Goal: Transaction & Acquisition: Purchase product/service

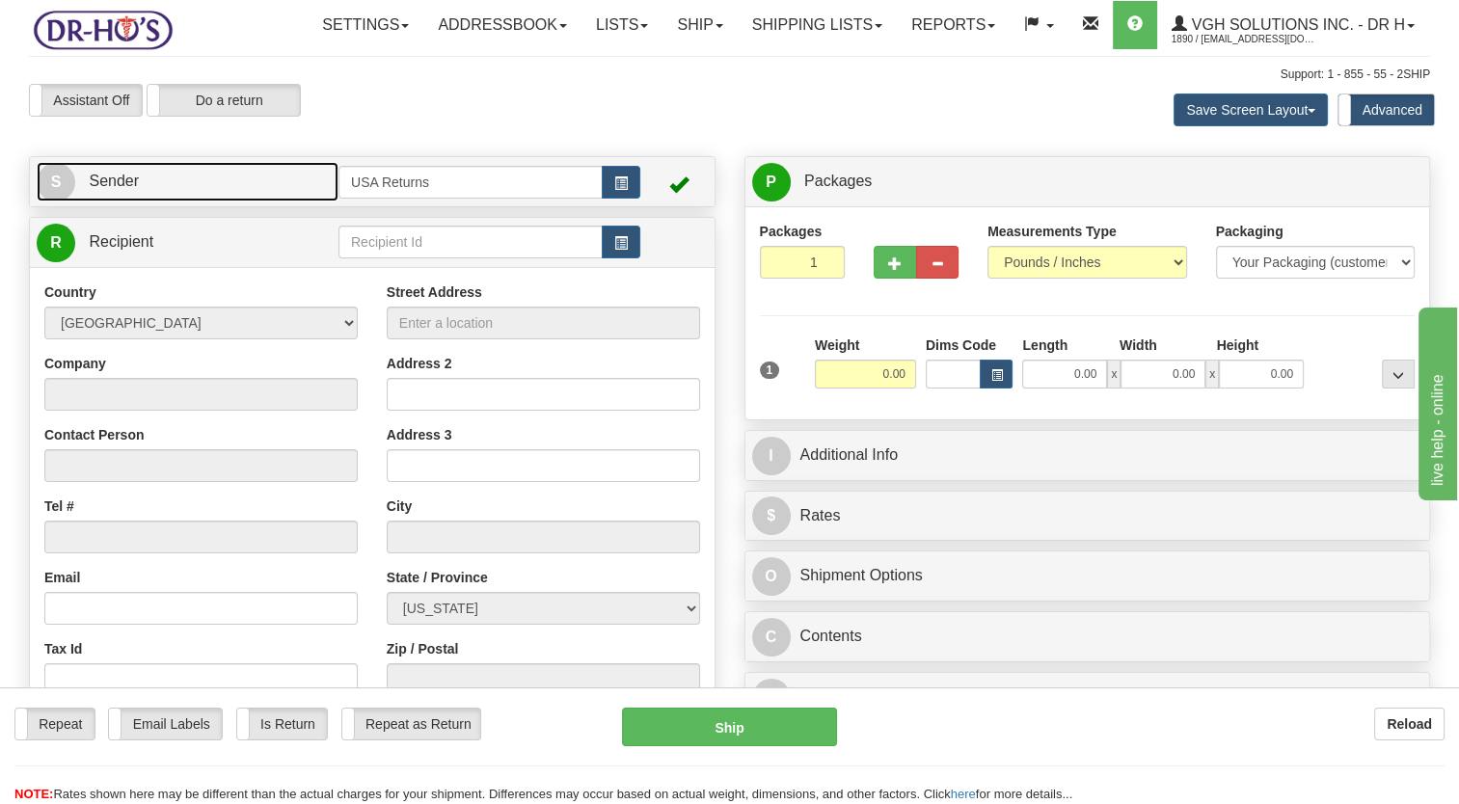
click at [260, 202] on link "S Sender" at bounding box center [188, 182] width 302 height 40
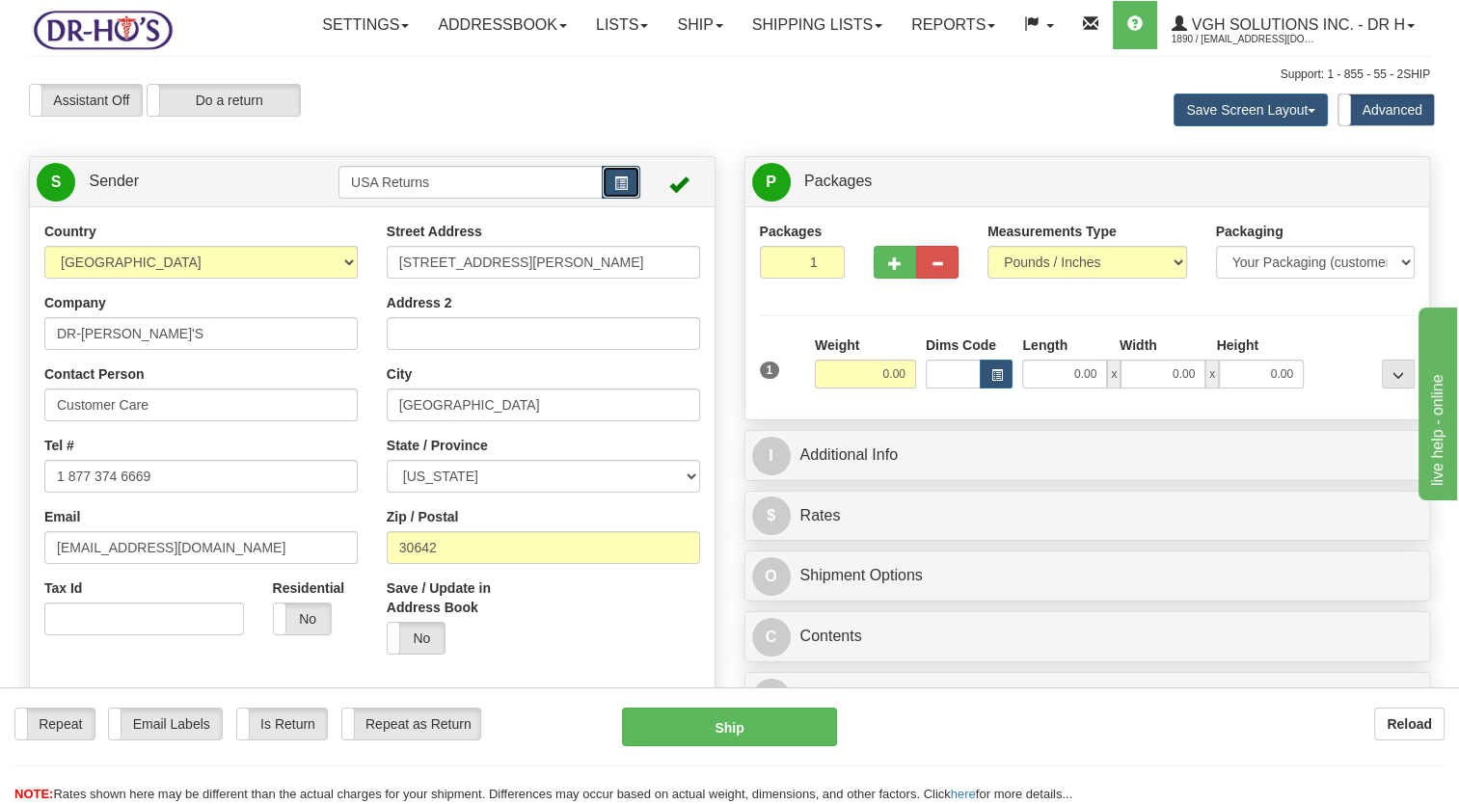
click at [631, 199] on button "button" at bounding box center [621, 182] width 39 height 33
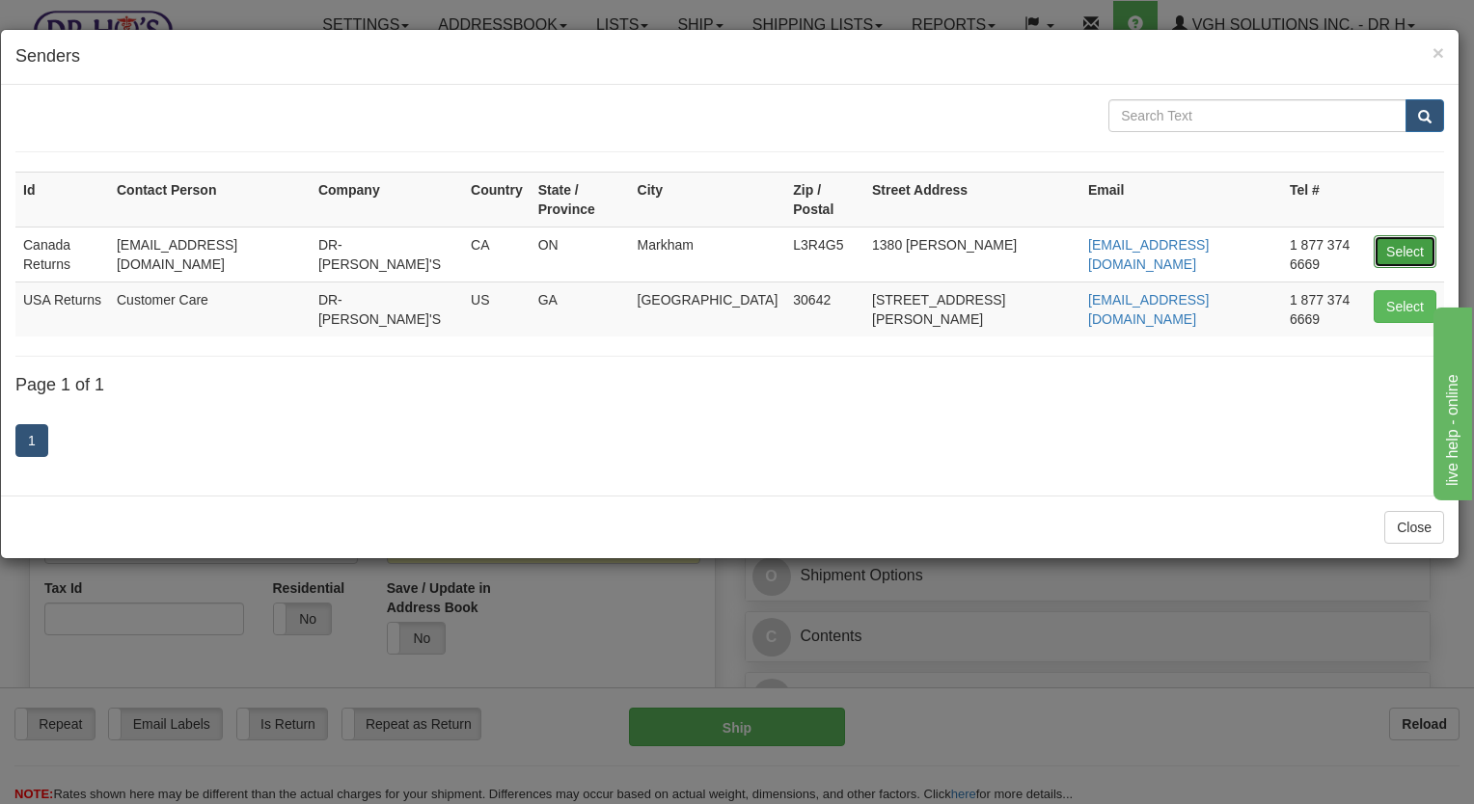
click at [1384, 239] on button "Select" at bounding box center [1405, 251] width 63 height 33
type input "Canada Returns"
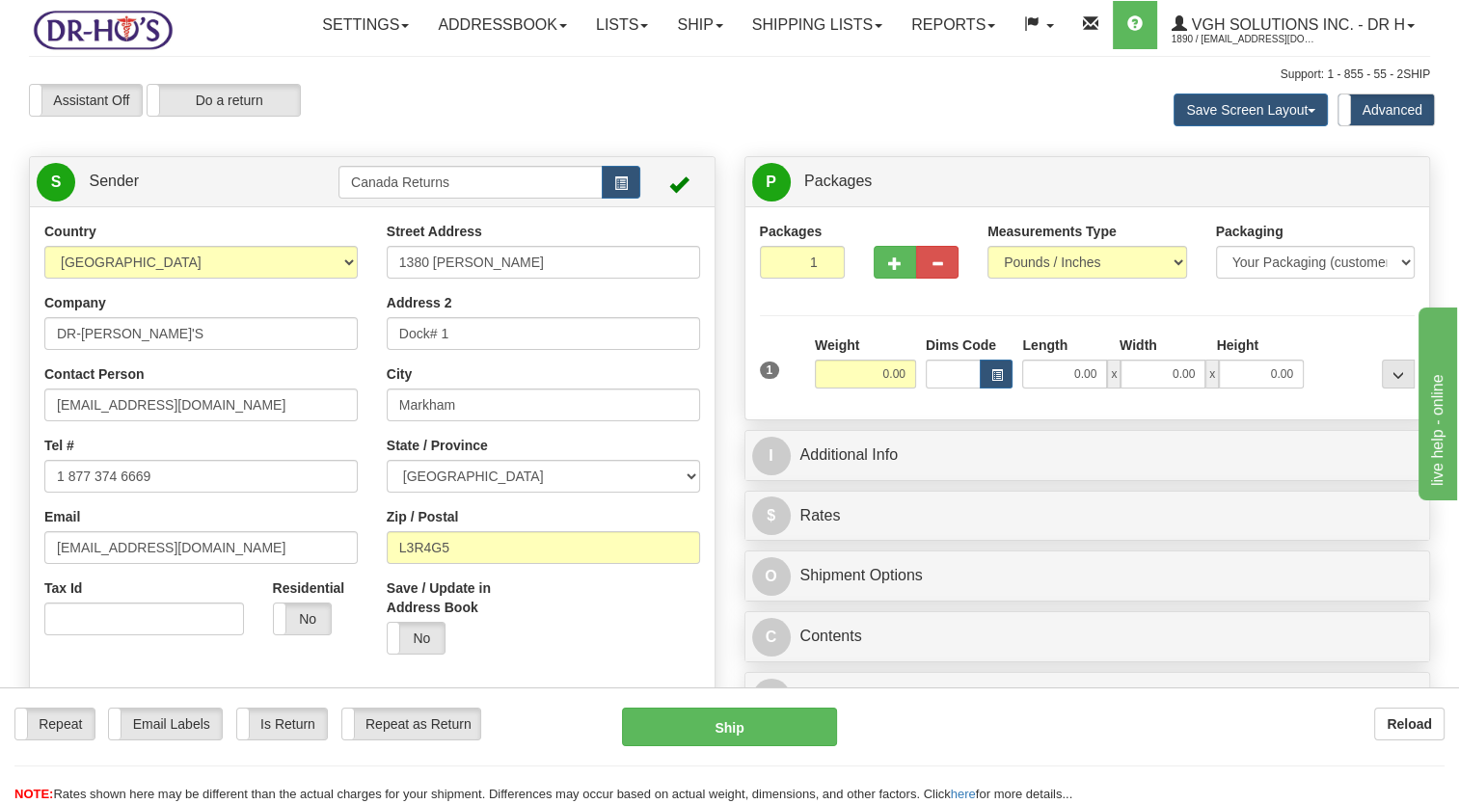
click at [505, 117] on div "Assistant On Assistant Off Do a return Do a return" at bounding box center [312, 100] width 596 height 33
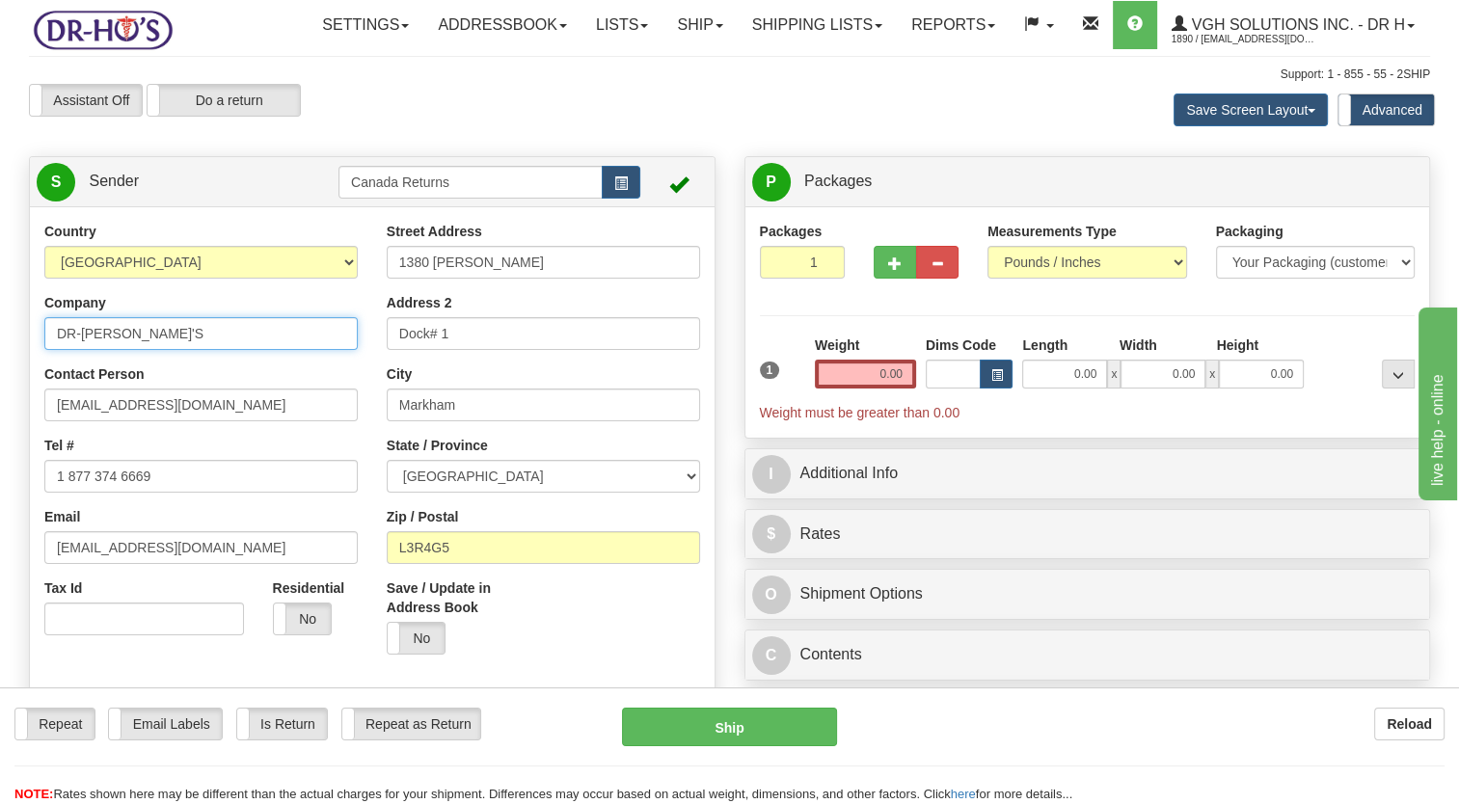
drag, startPoint x: 73, startPoint y: 386, endPoint x: 0, endPoint y: 406, distance: 76.1
click at [30, 395] on div "Country [GEOGRAPHIC_DATA] [GEOGRAPHIC_DATA] [GEOGRAPHIC_DATA] [GEOGRAPHIC_DATA]…" at bounding box center [372, 489] width 685 height 534
paste input "[PERSON_NAME]"
type input "[PERSON_NAME]"
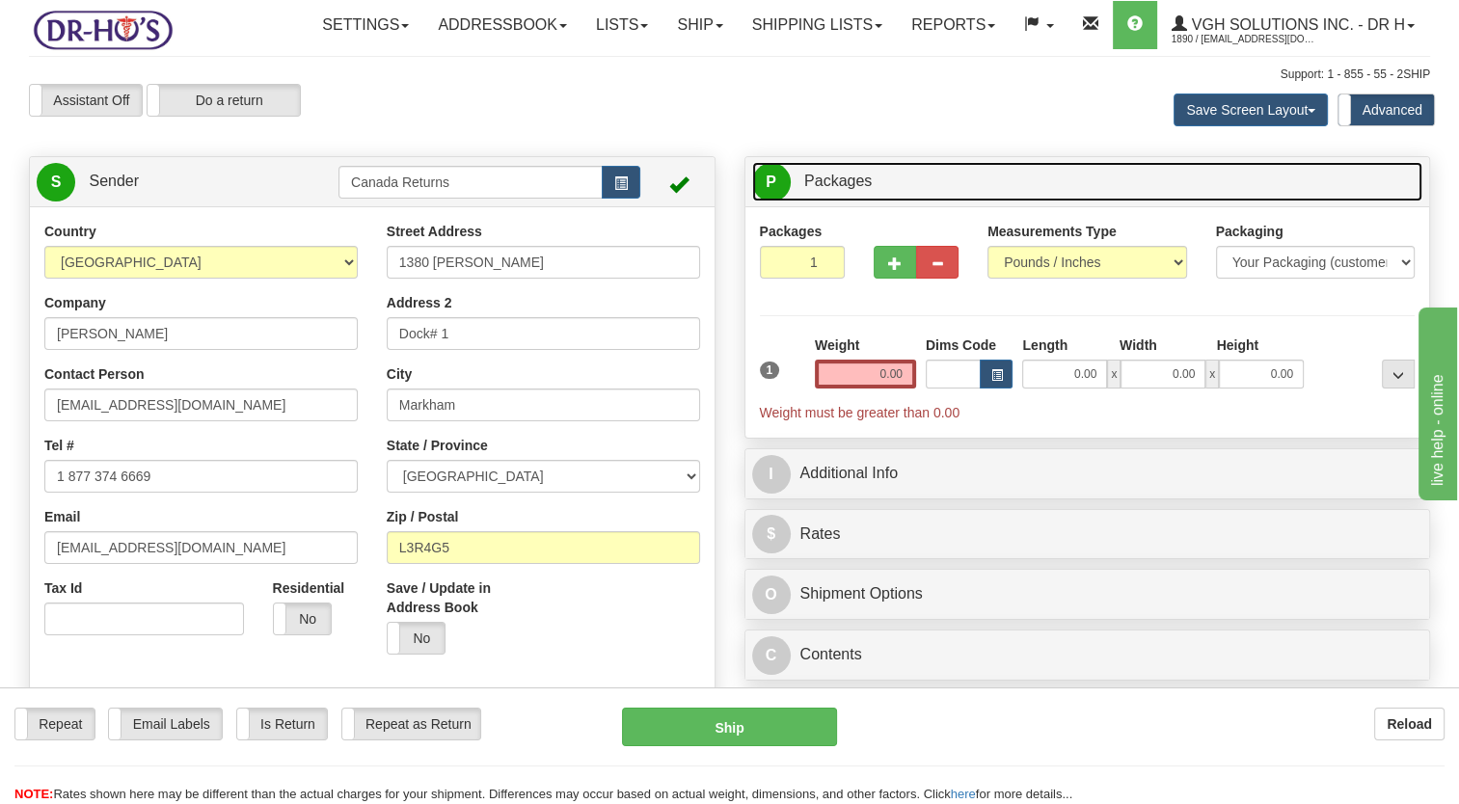
drag, startPoint x: 1174, startPoint y: 231, endPoint x: 1147, endPoint y: 210, distance: 33.8
click at [1174, 202] on link "P Packages 1 Packages - Weight: 0.00 Lbs" at bounding box center [1087, 182] width 671 height 40
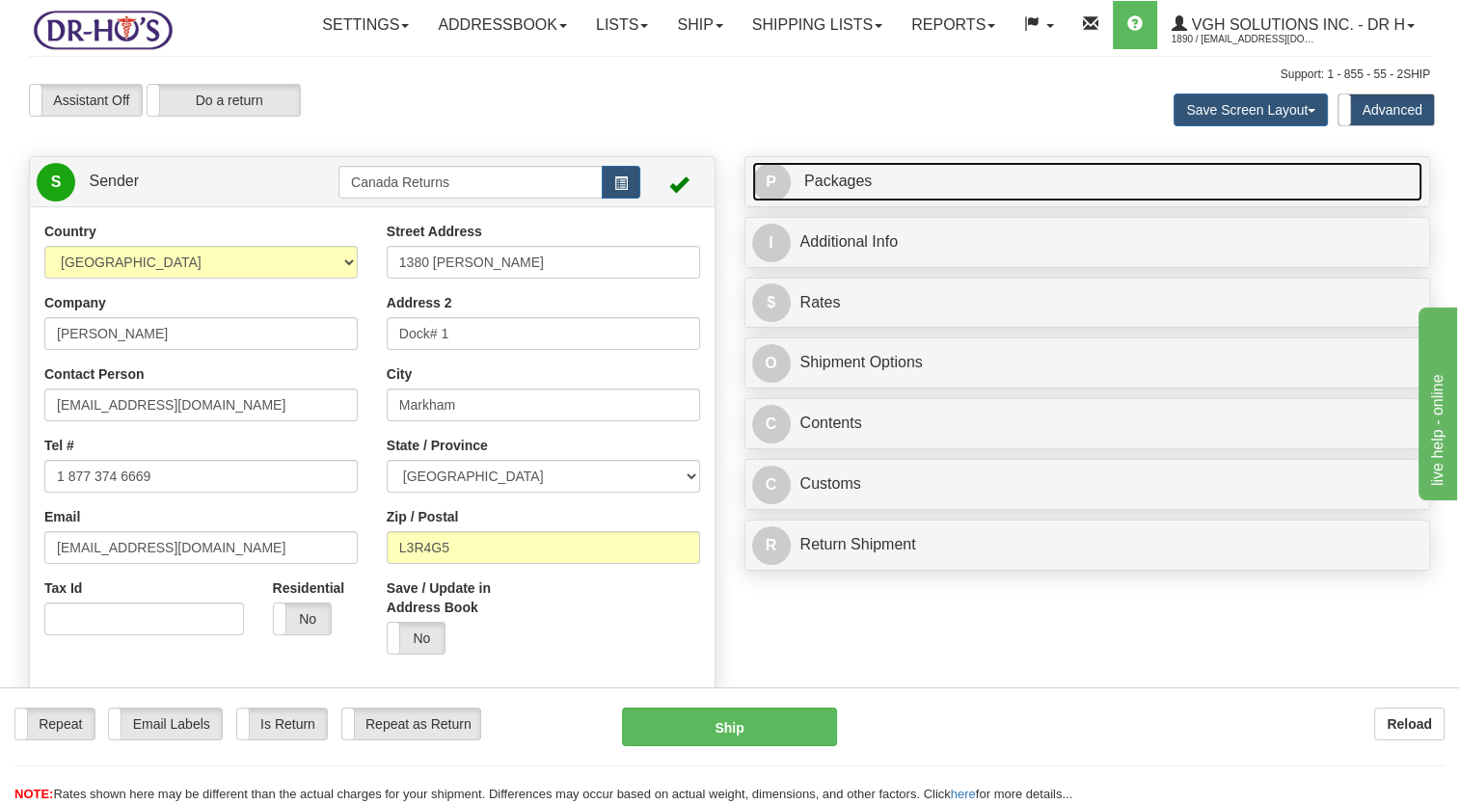
click at [1071, 202] on link "P Packages 1 Packages - Weight: 0.00 Lbs" at bounding box center [1087, 182] width 671 height 40
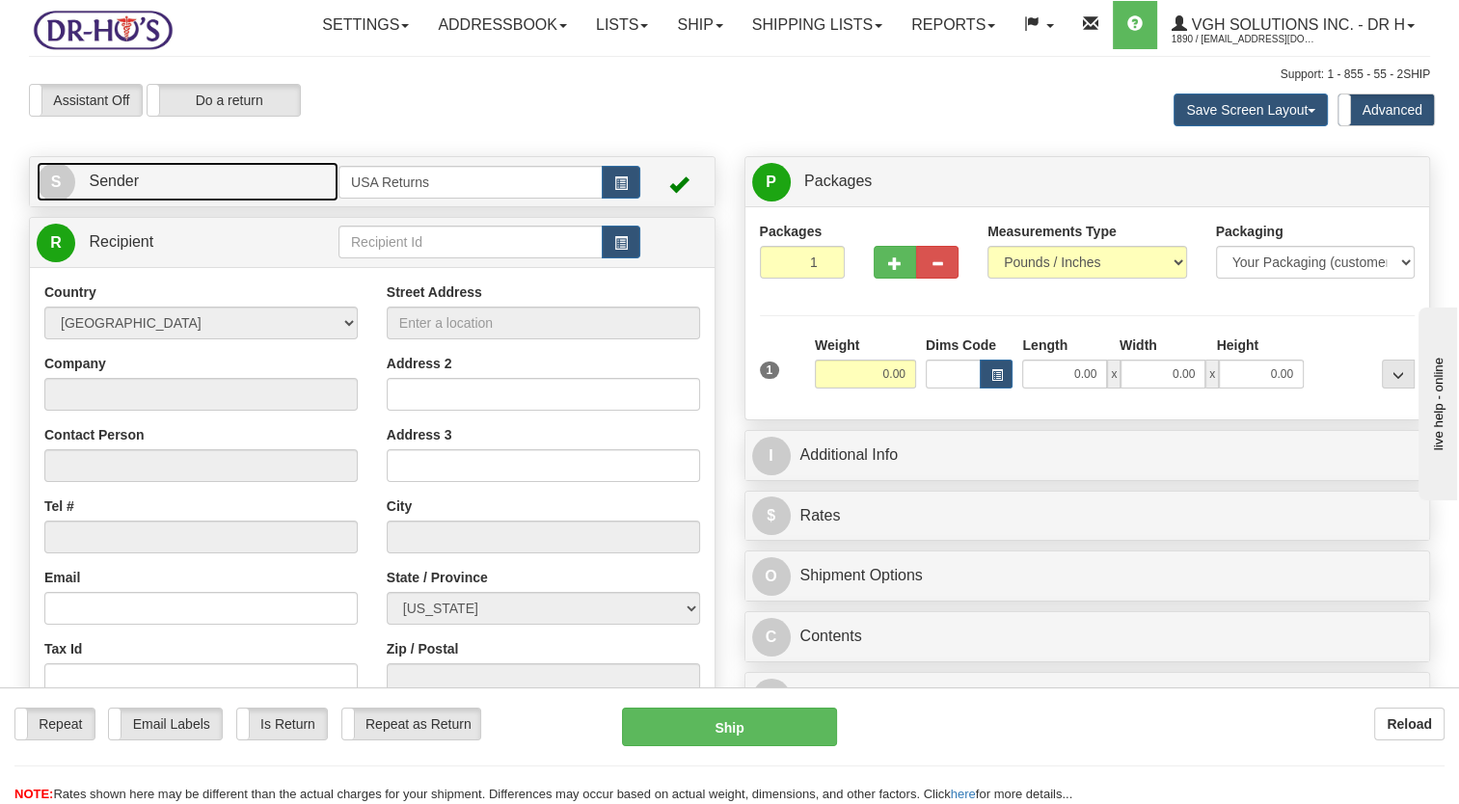
drag, startPoint x: 240, startPoint y: 226, endPoint x: 346, endPoint y: 249, distance: 108.6
click at [240, 202] on link "S Sender" at bounding box center [188, 182] width 302 height 40
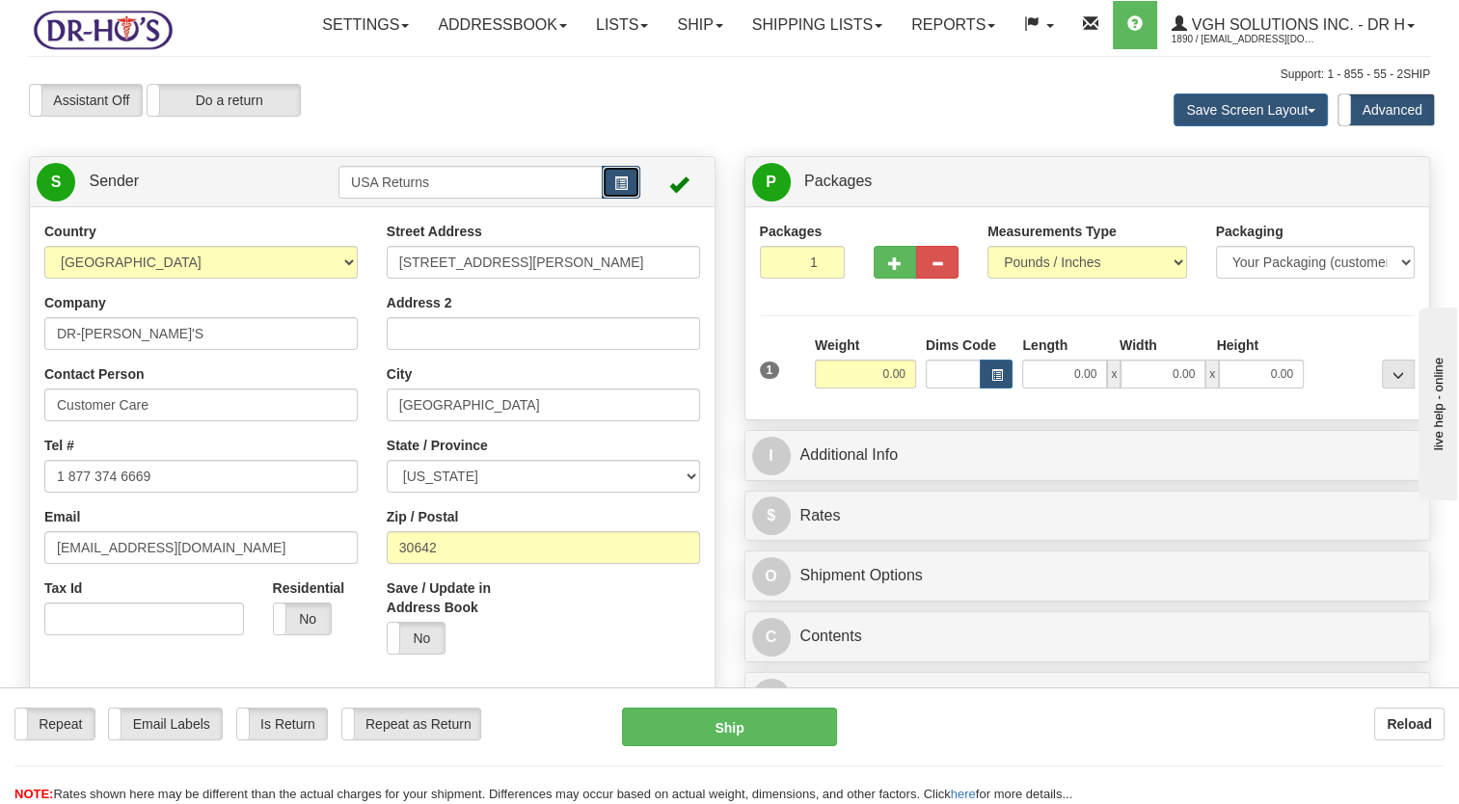
click at [625, 190] on span "button" at bounding box center [621, 183] width 14 height 13
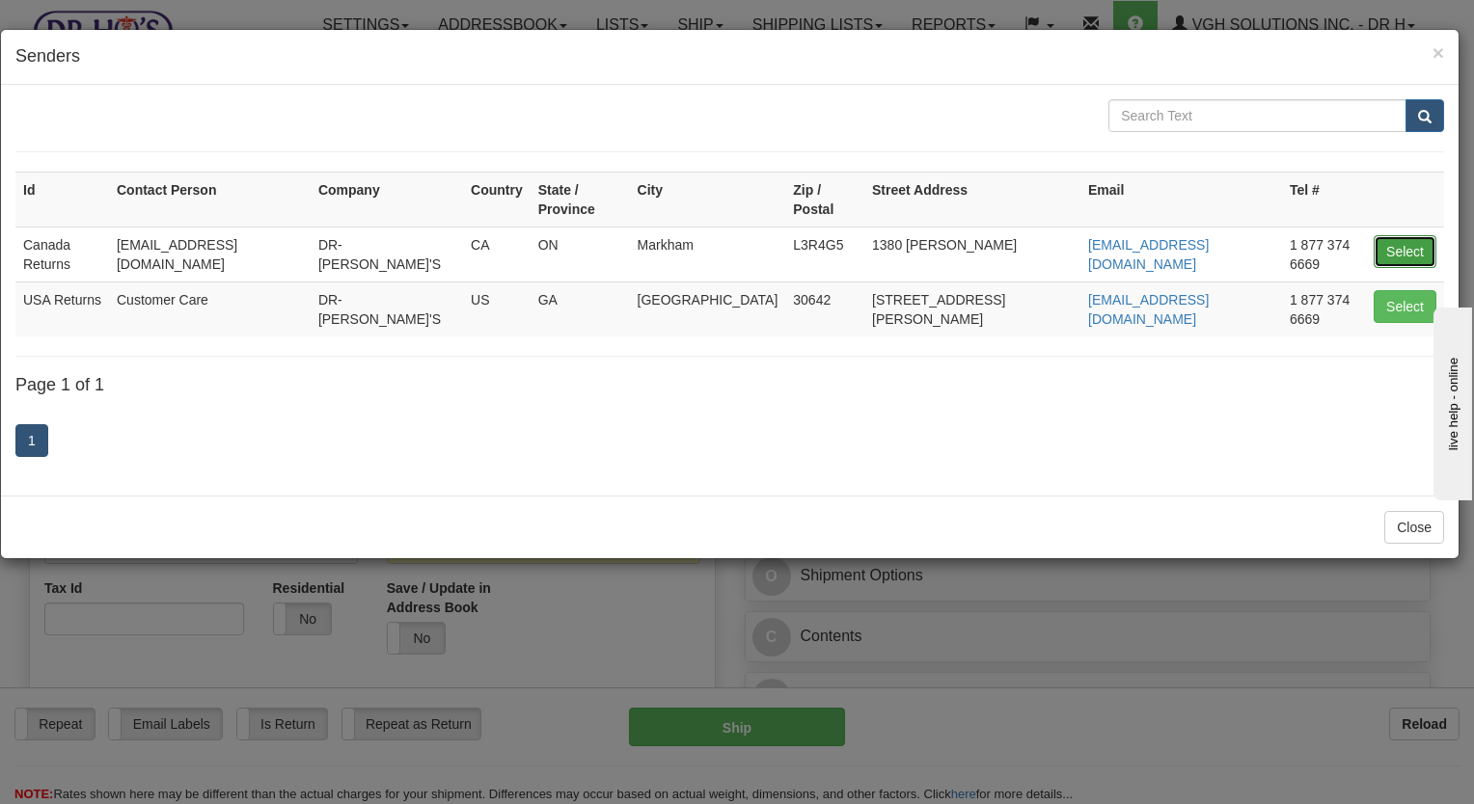
click at [1394, 235] on button "Select" at bounding box center [1405, 251] width 63 height 33
type input "Canada Returns"
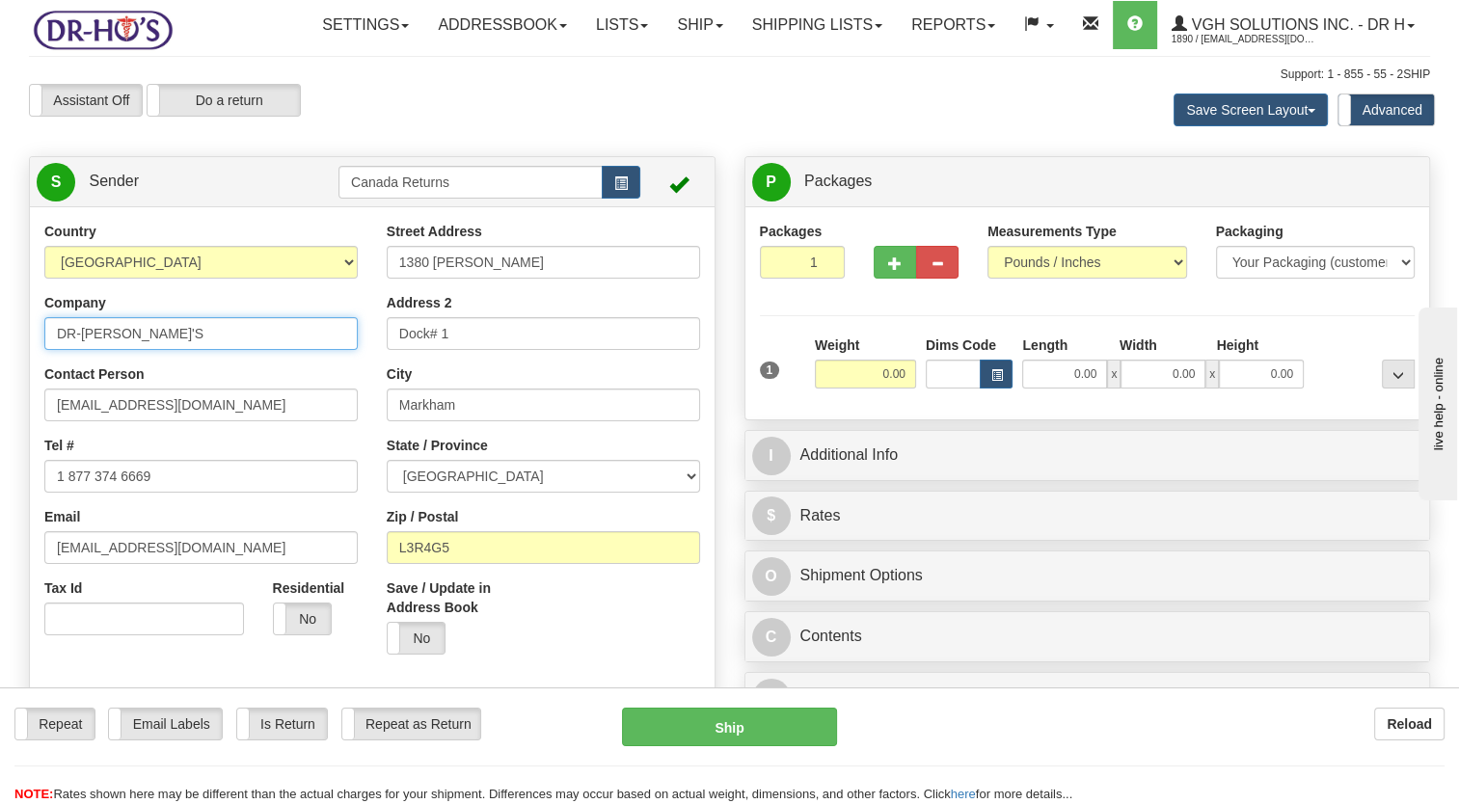
click at [0, 407] on html "Training Course Close Toggle navigation Settings Shipping Preferences New Sende…" at bounding box center [729, 402] width 1459 height 804
paste input "[PERSON_NAME]"
type input "[PERSON_NAME]"
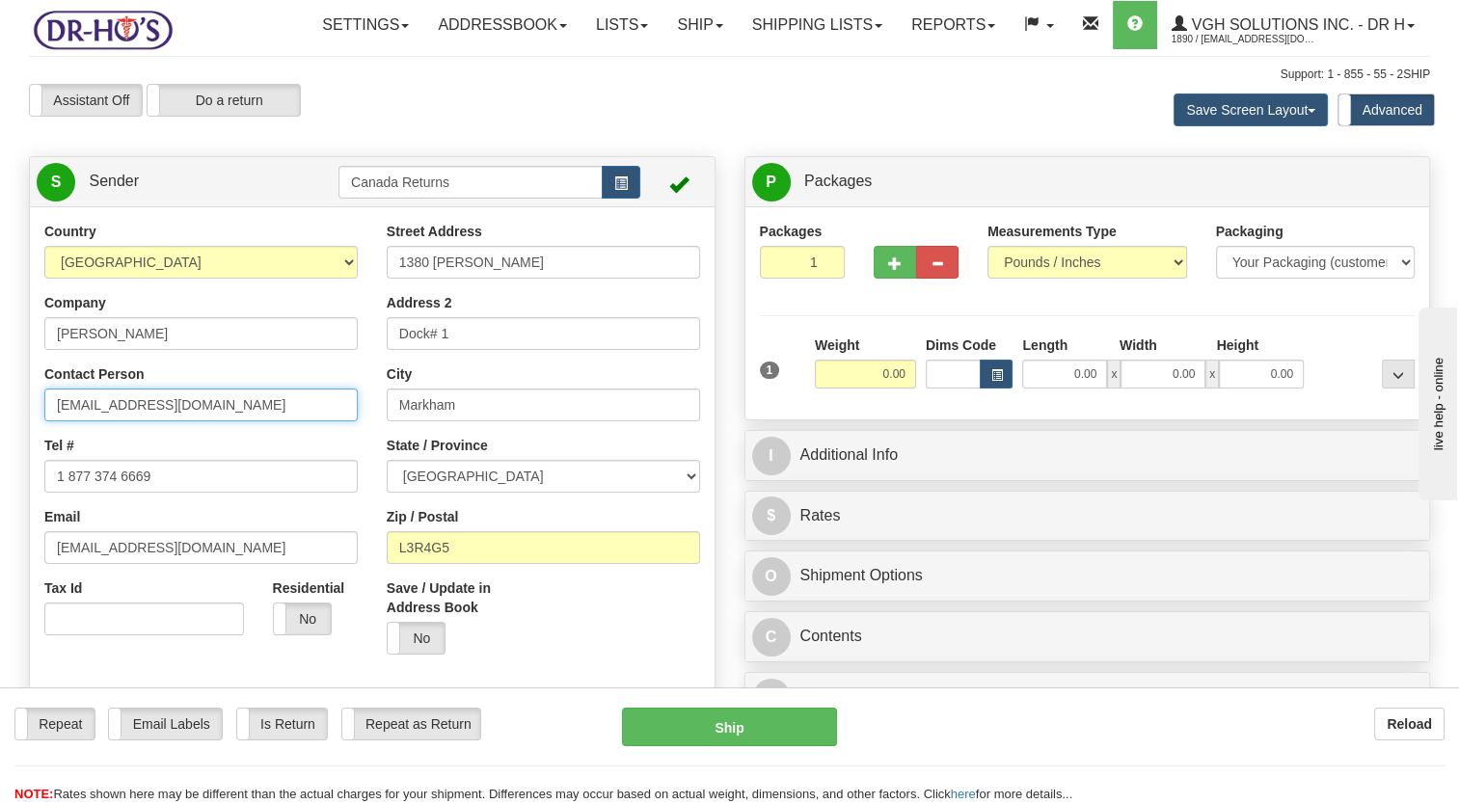
click at [0, 457] on html "Training Course Close Toggle navigation Settings Shipping Preferences New Sende…" at bounding box center [729, 402] width 1459 height 804
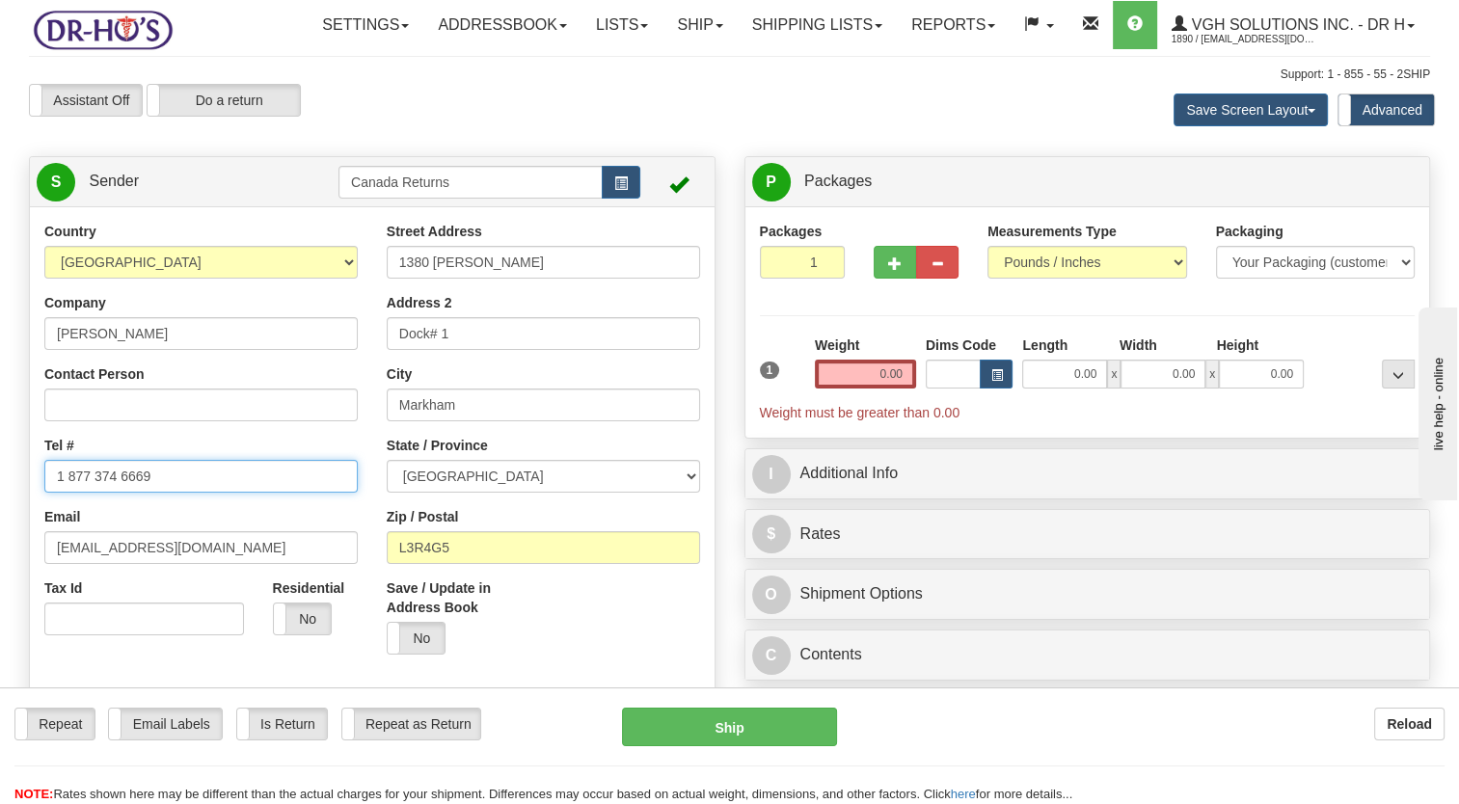
drag, startPoint x: 185, startPoint y: 527, endPoint x: 0, endPoint y: 536, distance: 185.5
click at [0, 535] on html "Training Course Close Toggle navigation Settings Shipping Preferences New Sende…" at bounding box center [729, 402] width 1459 height 804
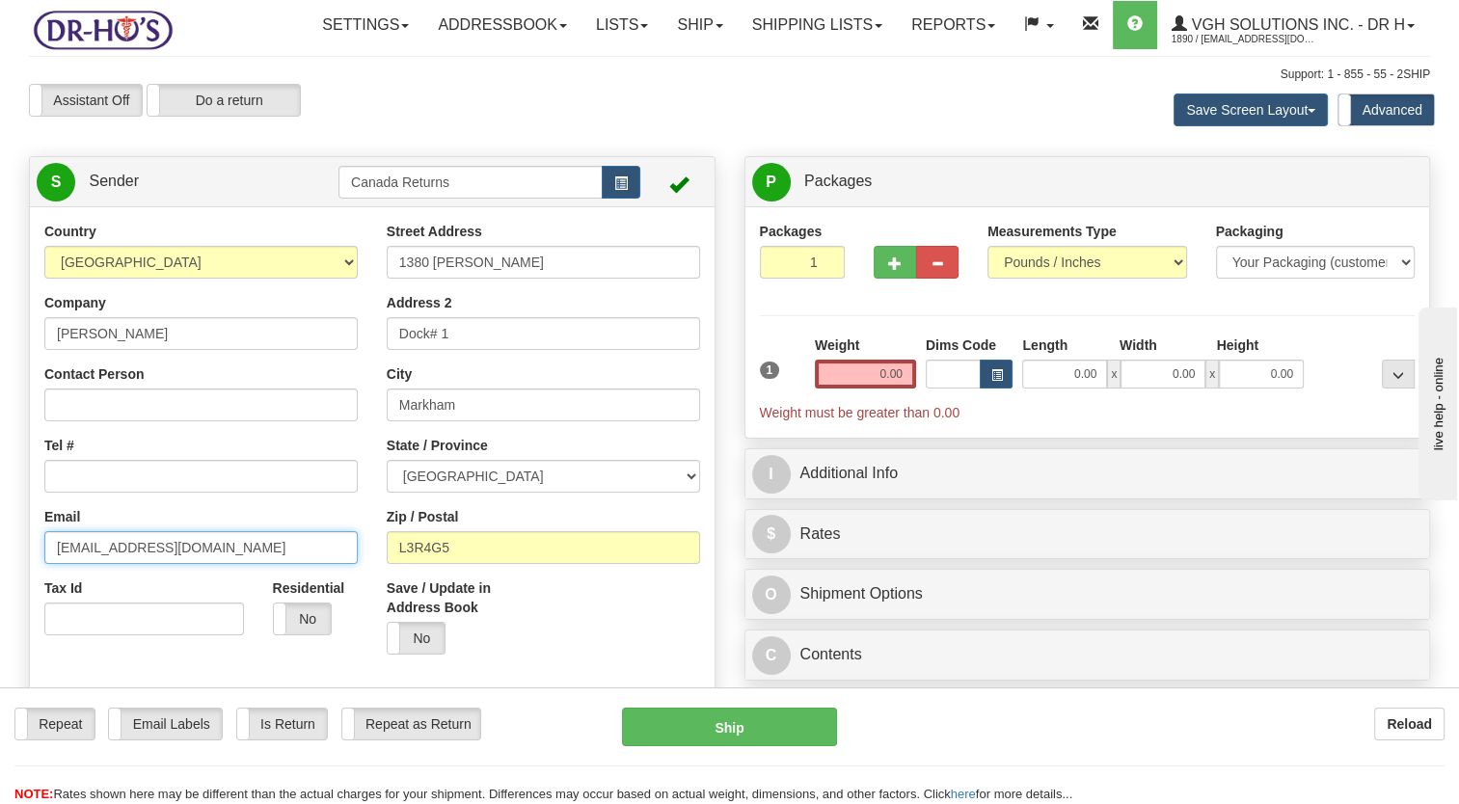
click at [0, 582] on html "Training Course Close Toggle navigation Settings Shipping Preferences New Sende…" at bounding box center [729, 402] width 1459 height 804
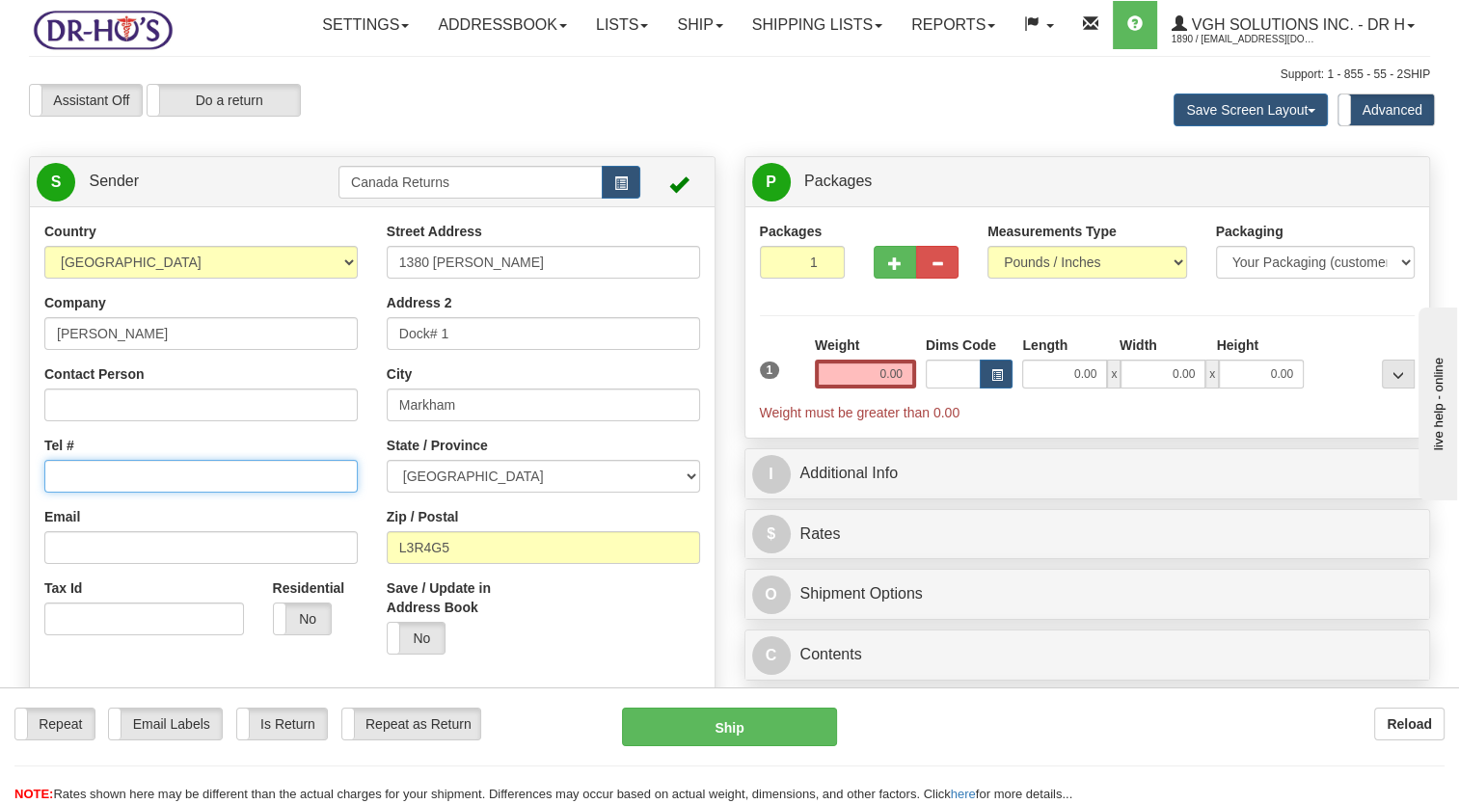
click at [123, 493] on input "Tel #" at bounding box center [200, 476] width 313 height 33
paste input "6049169714"
type input "6049169714"
click at [210, 475] on div "Country AFGHANISTAN ALAND ISLANDS ALBANIA ALGERIA AMERICAN SAMOA ANDORRA ANGOLA…" at bounding box center [201, 436] width 342 height 428
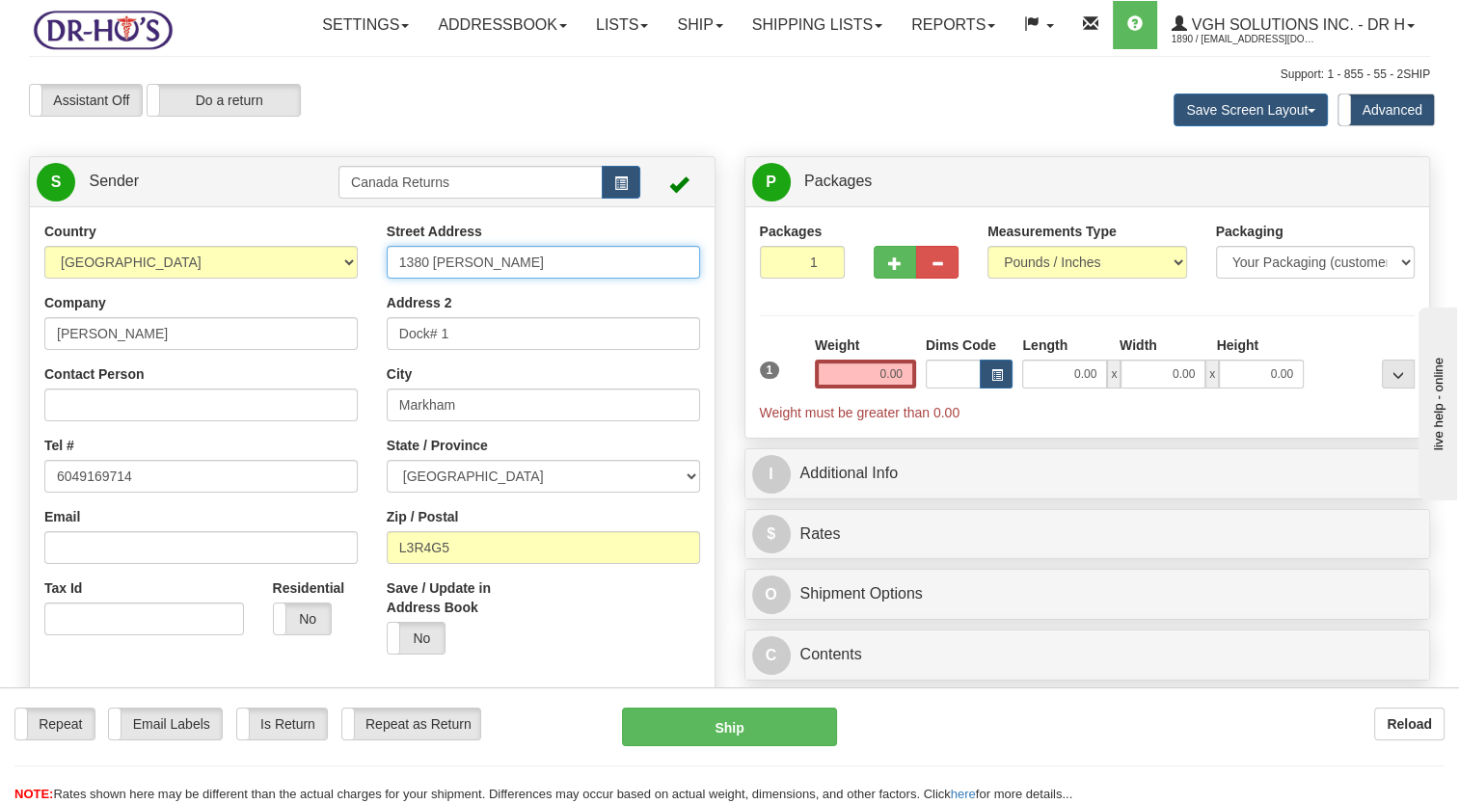
drag, startPoint x: 517, startPoint y: 308, endPoint x: 281, endPoint y: 357, distance: 241.4
click at [283, 357] on div "Country [GEOGRAPHIC_DATA] [GEOGRAPHIC_DATA] [GEOGRAPHIC_DATA] [GEOGRAPHIC_DATA]…" at bounding box center [372, 489] width 685 height 534
paste input "9577 65B Ave UNIT 408"
drag, startPoint x: 495, startPoint y: 307, endPoint x: 615, endPoint y: 307, distance: 120.6
click at [615, 279] on input "19577 65B Ave UNIT 408" at bounding box center [543, 262] width 313 height 33
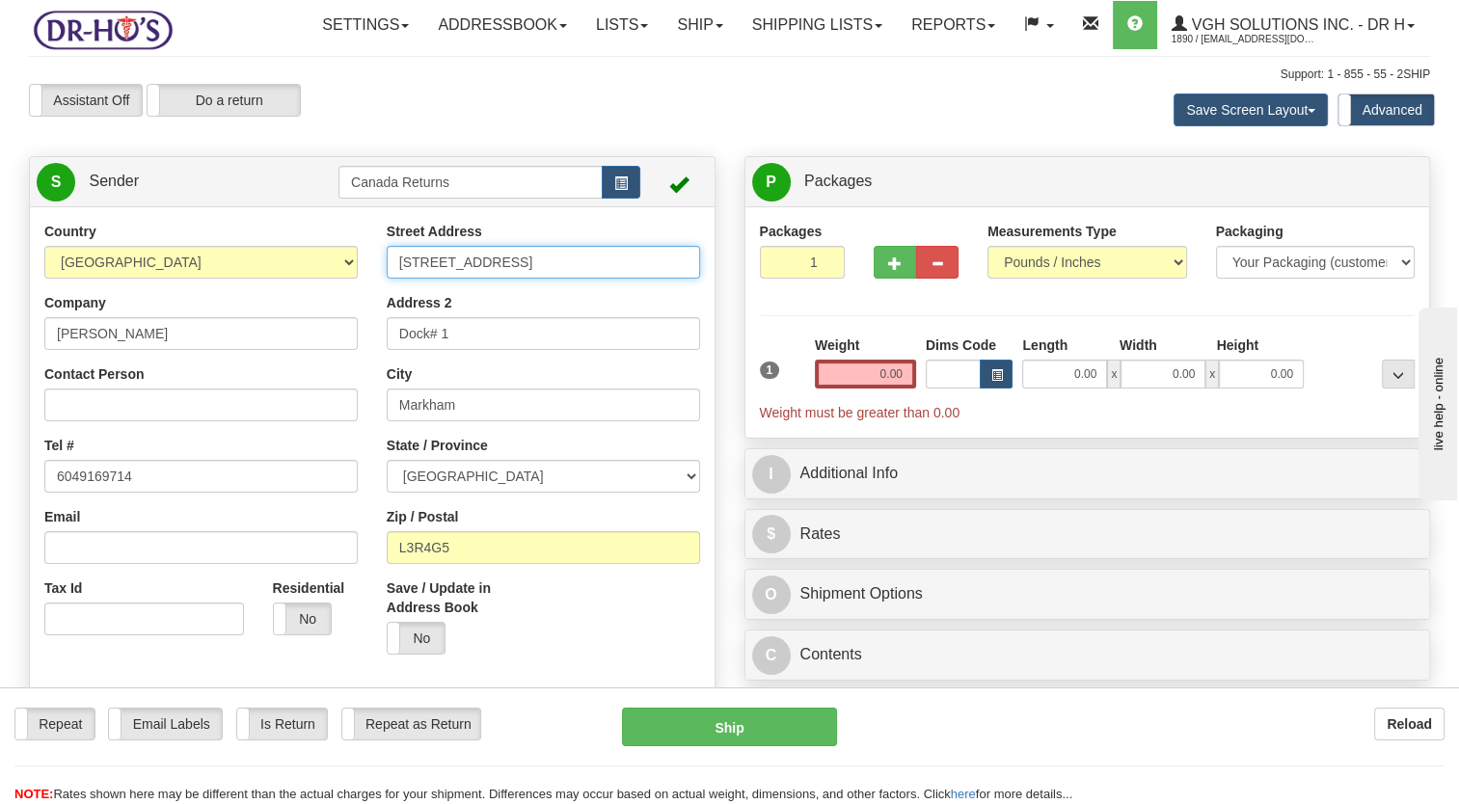
type input "19577 65B Ave"
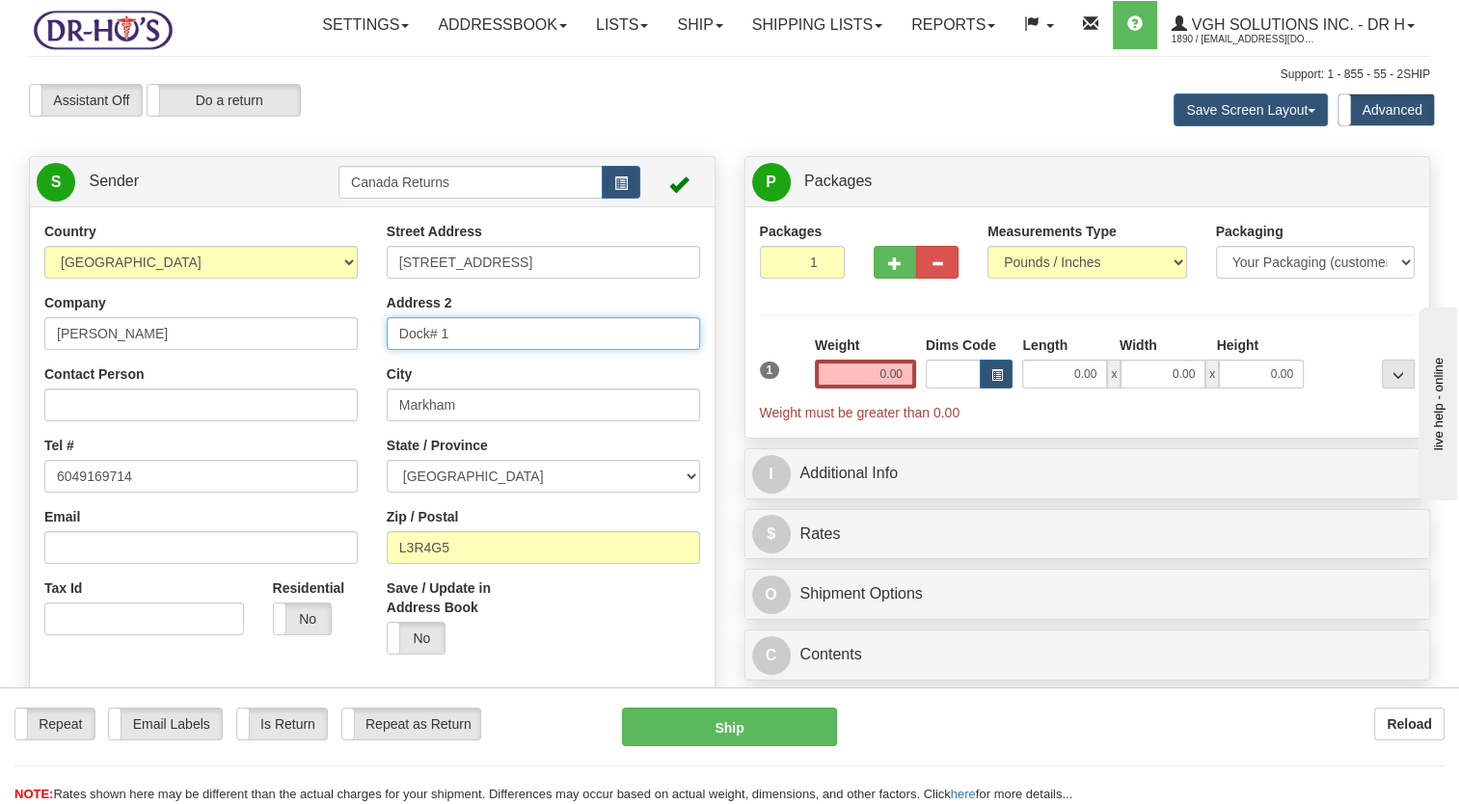
drag, startPoint x: 508, startPoint y: 372, endPoint x: 197, endPoint y: 415, distance: 314.4
click at [207, 414] on div "Country [GEOGRAPHIC_DATA] [GEOGRAPHIC_DATA] [GEOGRAPHIC_DATA] [GEOGRAPHIC_DATA]…" at bounding box center [372, 489] width 685 height 534
paste input "UNIT 408"
type input "UNIT 408"
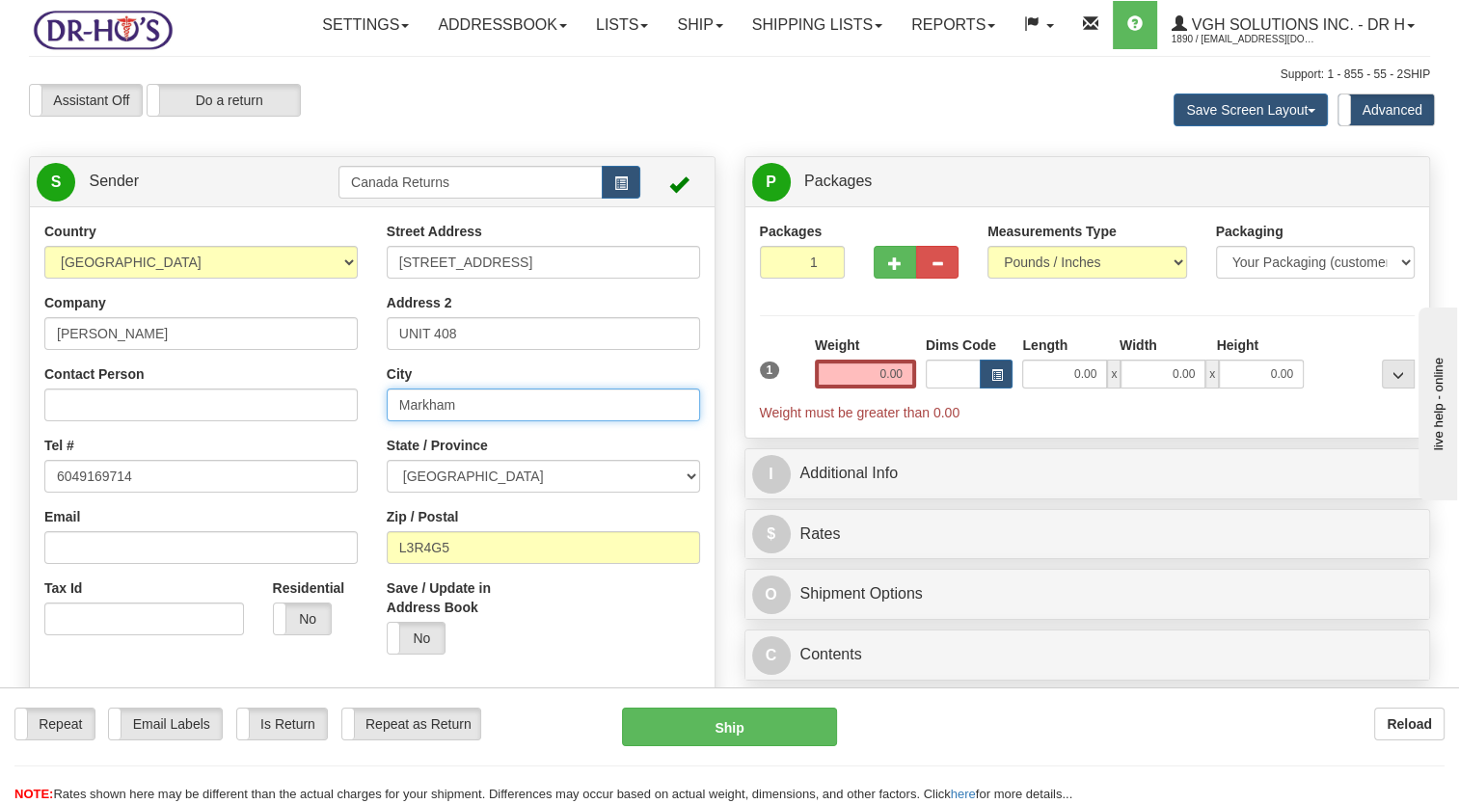
drag, startPoint x: 341, startPoint y: 456, endPoint x: 325, endPoint y: 445, distance: 20.1
click at [313, 456] on div "Country [GEOGRAPHIC_DATA] [GEOGRAPHIC_DATA] [GEOGRAPHIC_DATA] [GEOGRAPHIC_DATA]…" at bounding box center [372, 489] width 685 height 534
paste input "Surrey"
type input "Surrey"
click at [455, 538] on div "Street Address 19577 65B Ave Address 2 UNIT 408 City Surrey State / Province AL…" at bounding box center [543, 446] width 342 height 448
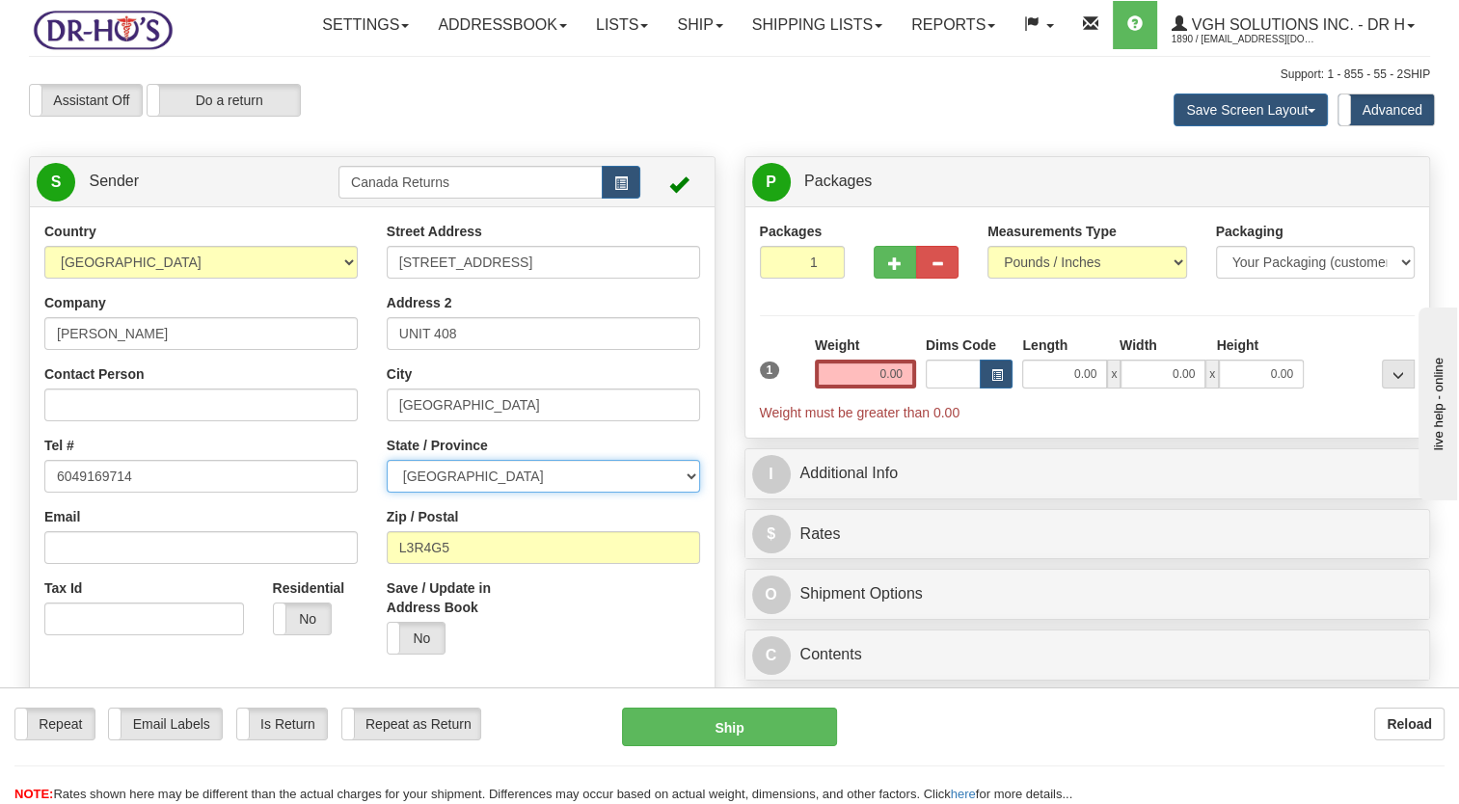
click at [451, 493] on select "ALBERTA BRITISH COLUMBIA MANITOBA NEW BRUNSWICK NEWFOUNDLAND NOVA SCOTIA NUNAVU…" at bounding box center [543, 476] width 313 height 33
select select "BC"
click at [387, 493] on select "ALBERTA BRITISH COLUMBIA MANITOBA NEW BRUNSWICK NEWFOUNDLAND NOVA SCOTIA NUNAVU…" at bounding box center [543, 476] width 313 height 33
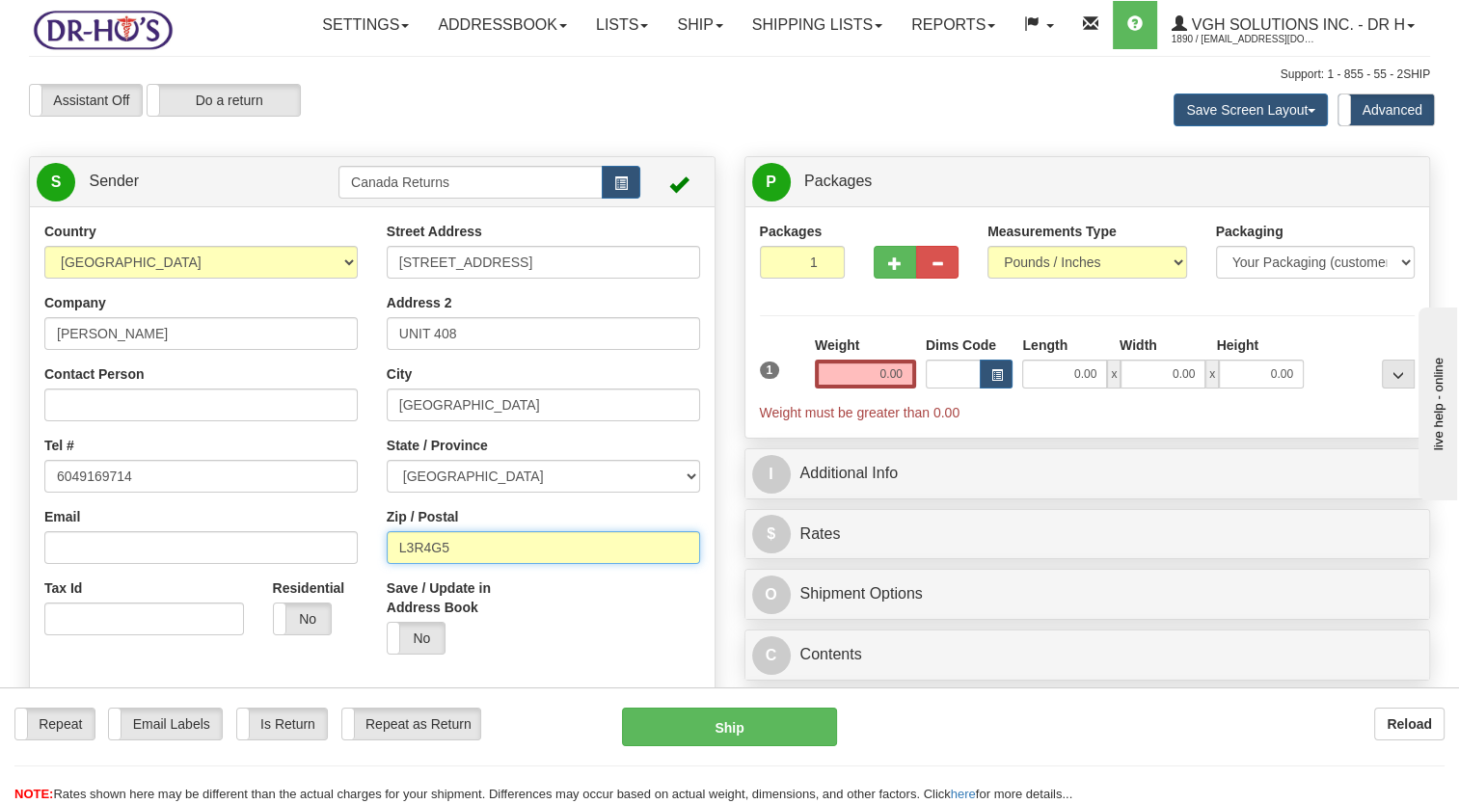
drag, startPoint x: 385, startPoint y: 598, endPoint x: 358, endPoint y: 598, distance: 27.0
click at [361, 598] on div "Country [GEOGRAPHIC_DATA] [GEOGRAPHIC_DATA] [GEOGRAPHIC_DATA] [GEOGRAPHIC_DATA]…" at bounding box center [372, 489] width 685 height 534
paste input "V2Y1K2"
type input "V2Y1K2"
drag, startPoint x: 539, startPoint y: 640, endPoint x: 531, endPoint y: 584, distance: 56.6
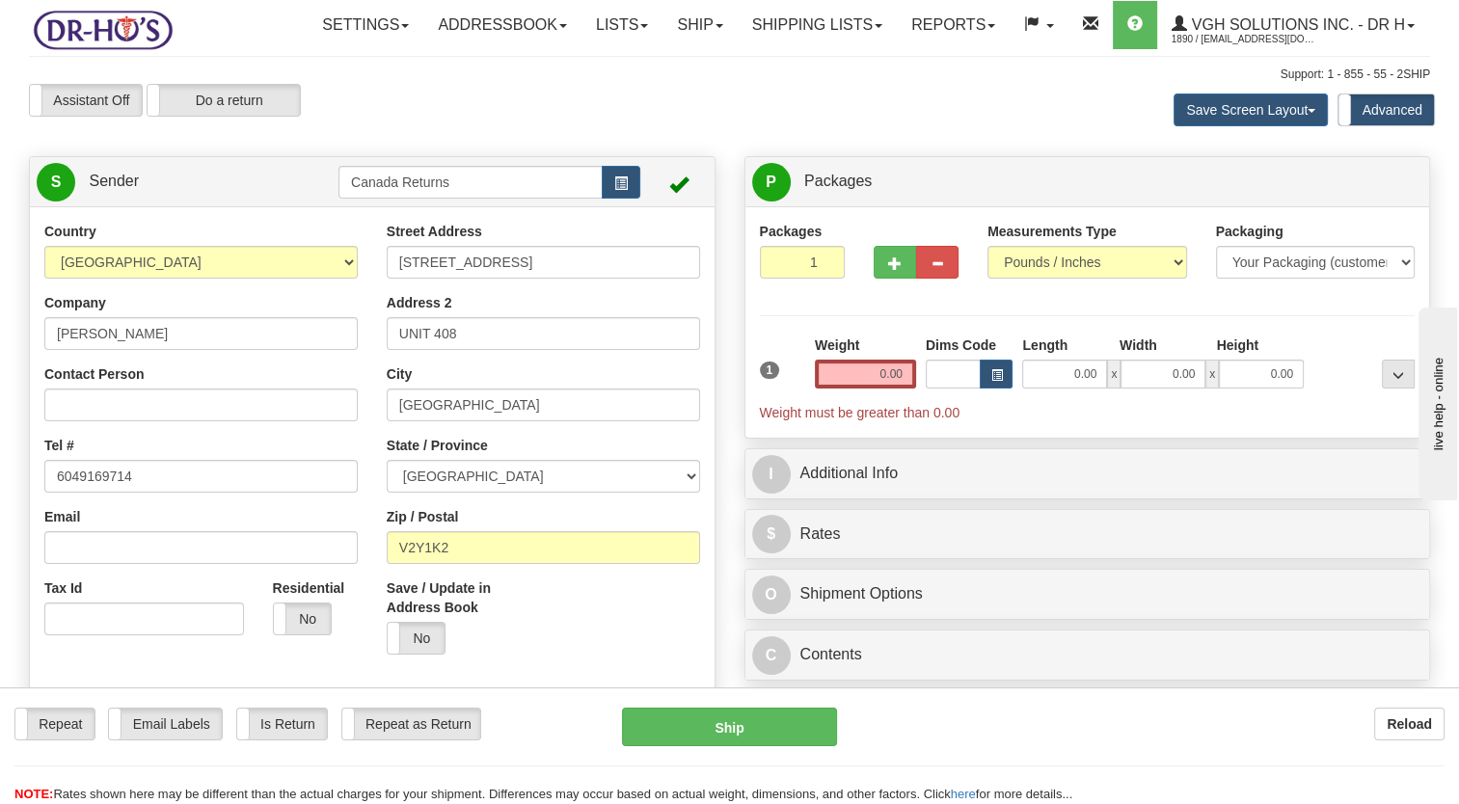
click at [540, 640] on div "Save / Update in Address Book Yes No" at bounding box center [457, 624] width 171 height 91
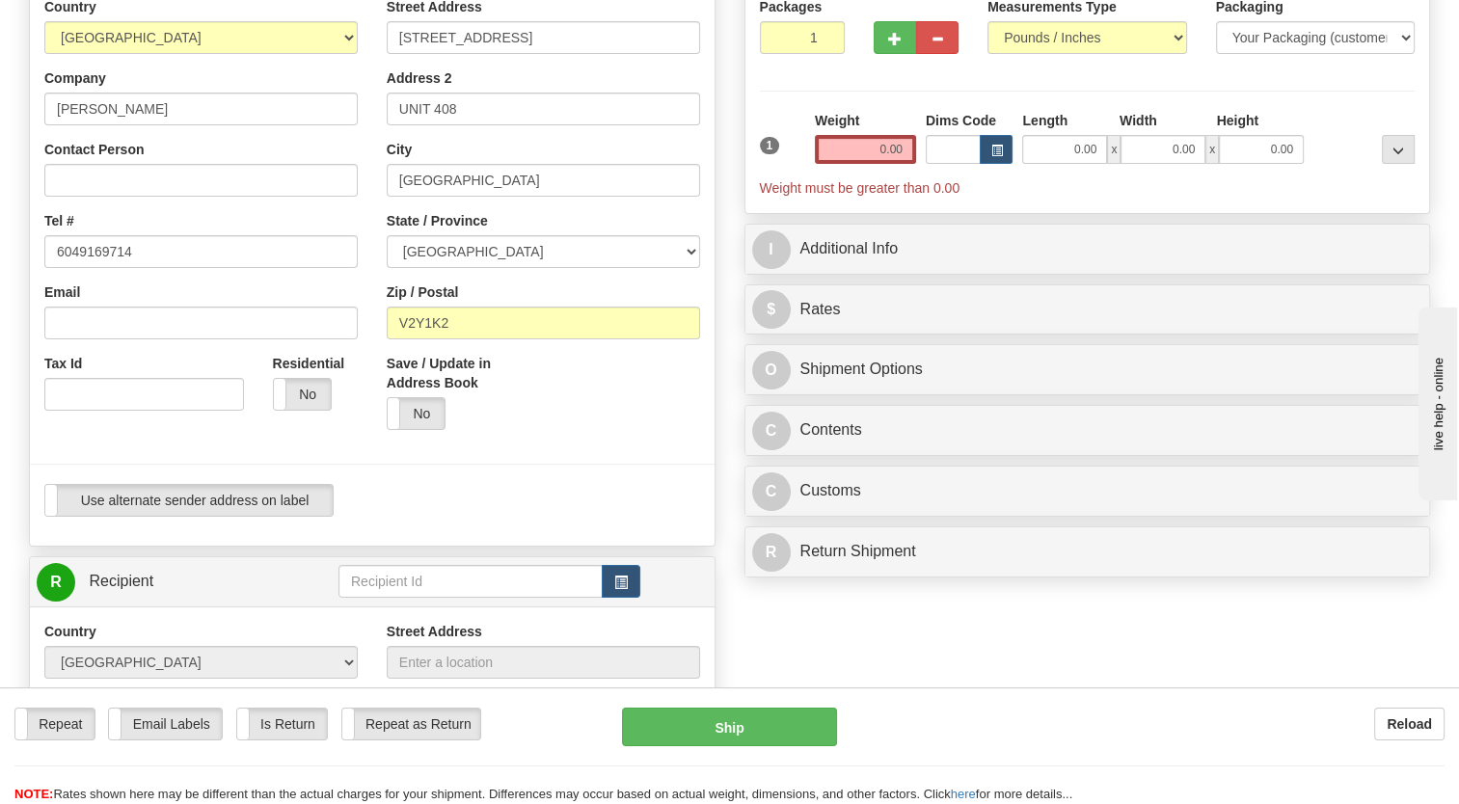
scroll to position [289, 0]
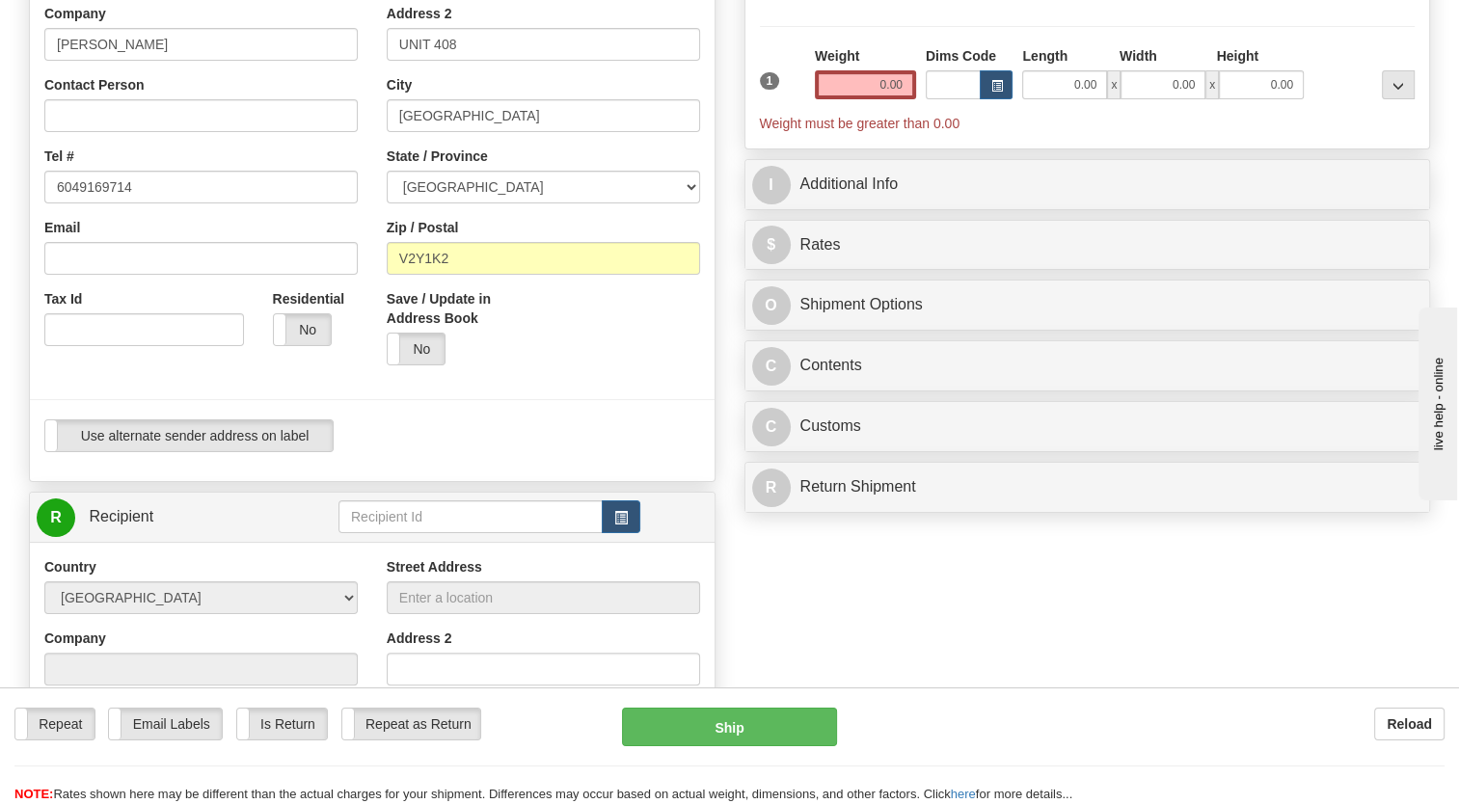
drag, startPoint x: 495, startPoint y: 402, endPoint x: 430, endPoint y: 320, distance: 104.4
click at [496, 366] on div "Yes No" at bounding box center [458, 349] width 142 height 33
click at [398, 275] on input "V2Y1K2" at bounding box center [543, 258] width 313 height 33
click at [584, 420] on div at bounding box center [372, 400] width 714 height 40
click at [634, 533] on button "button" at bounding box center [621, 517] width 39 height 33
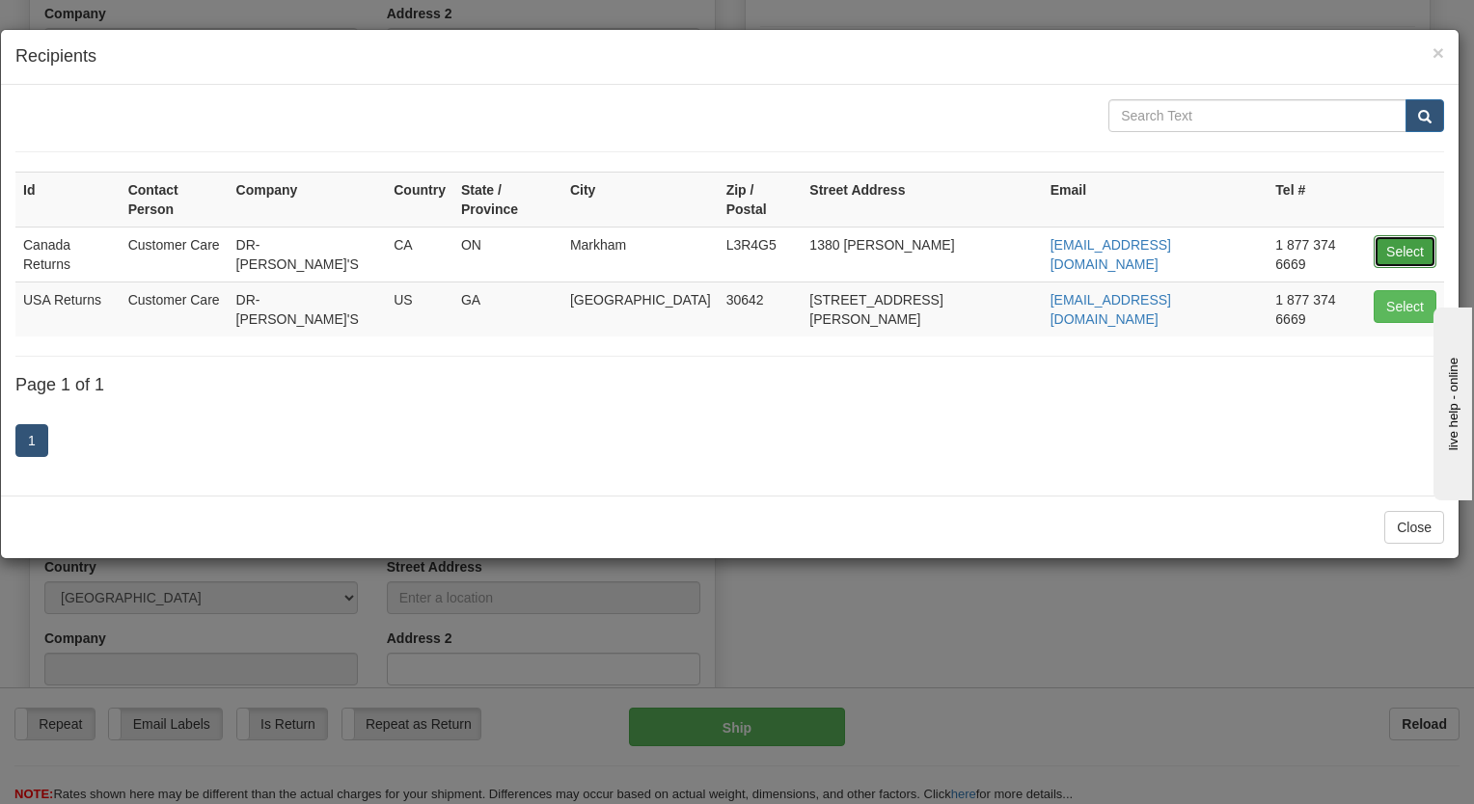
click at [1393, 235] on button "Select" at bounding box center [1405, 251] width 63 height 33
type input "Canada Returns"
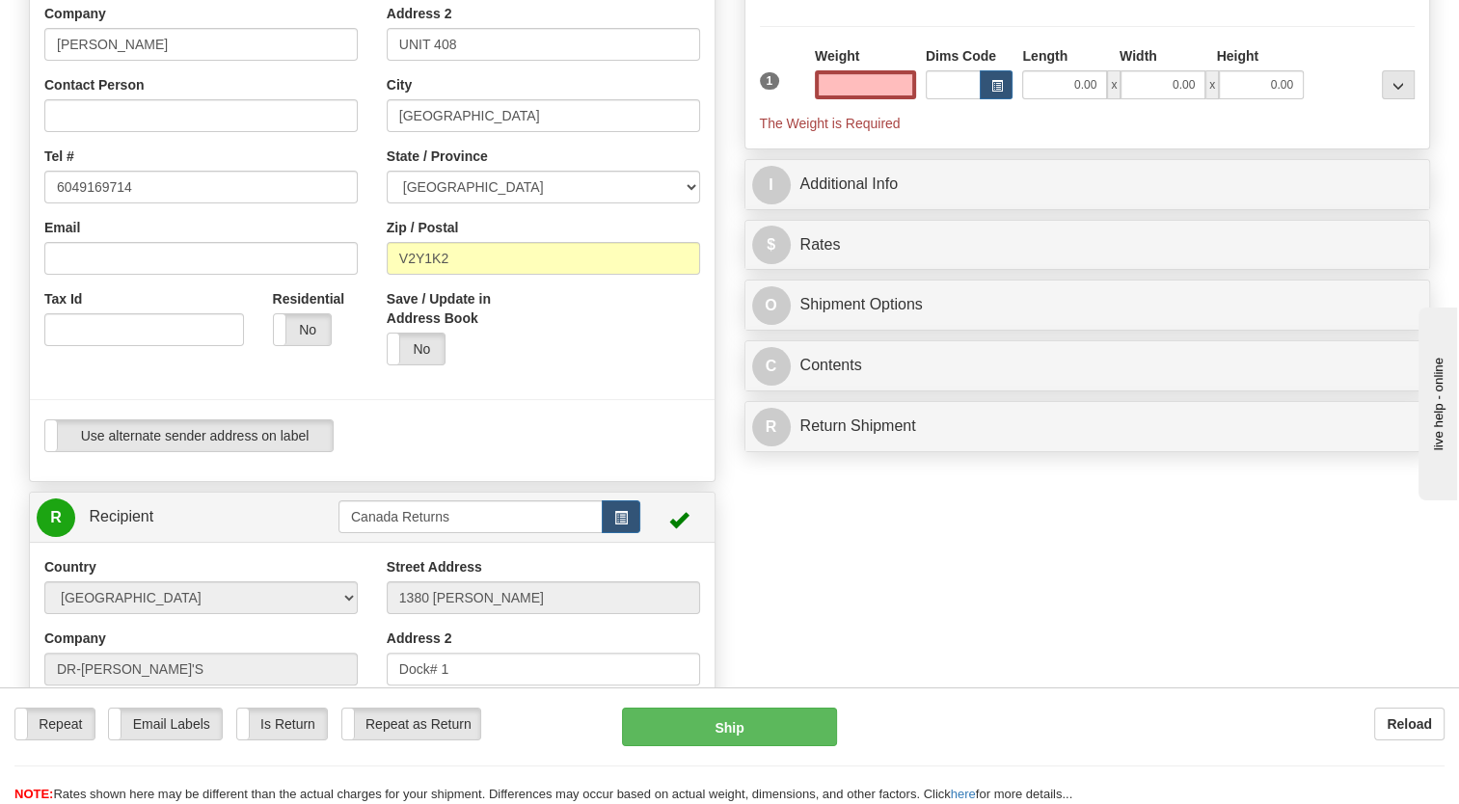
type input "0.00"
click at [579, 420] on div at bounding box center [372, 400] width 714 height 40
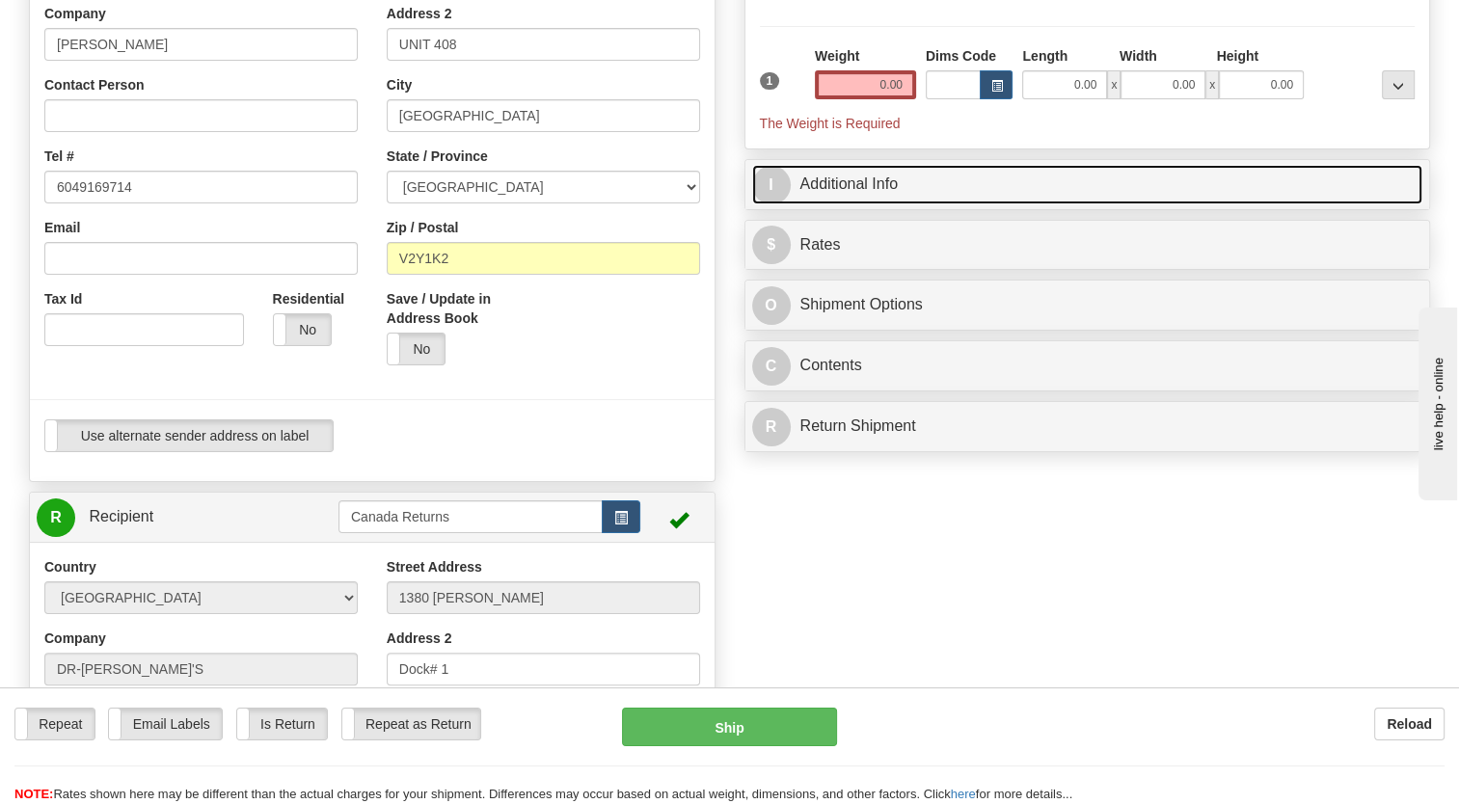
click at [796, 204] on link "I Additional Info" at bounding box center [1087, 185] width 671 height 40
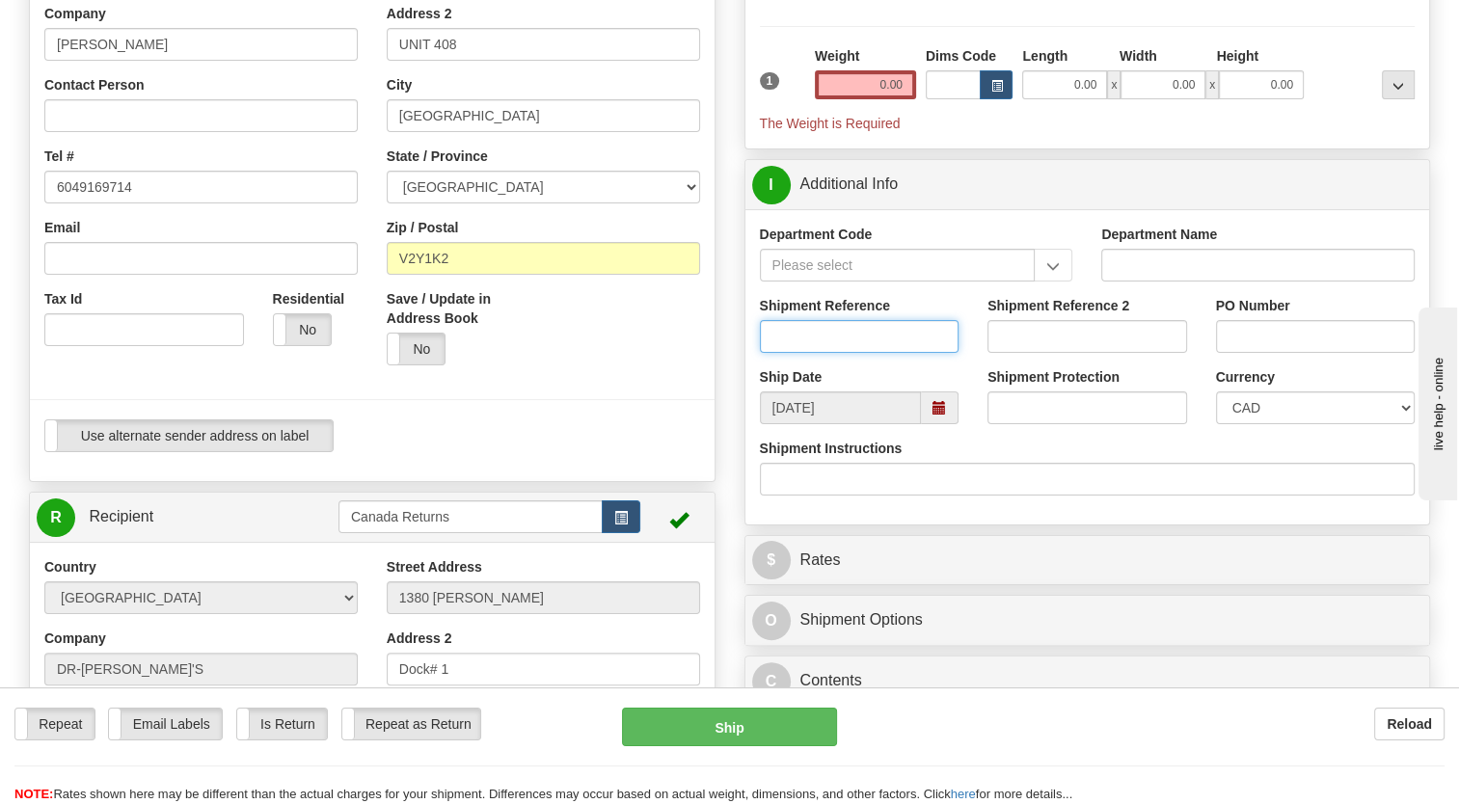
click at [814, 353] on input "Shipment Reference" at bounding box center [860, 336] width 200 height 33
paste input "1199024"
type input "1199024"
drag, startPoint x: 690, startPoint y: 401, endPoint x: 678, endPoint y: 411, distance: 15.1
click at [689, 380] on div "Save / Update in Address Book Yes No" at bounding box center [543, 334] width 342 height 91
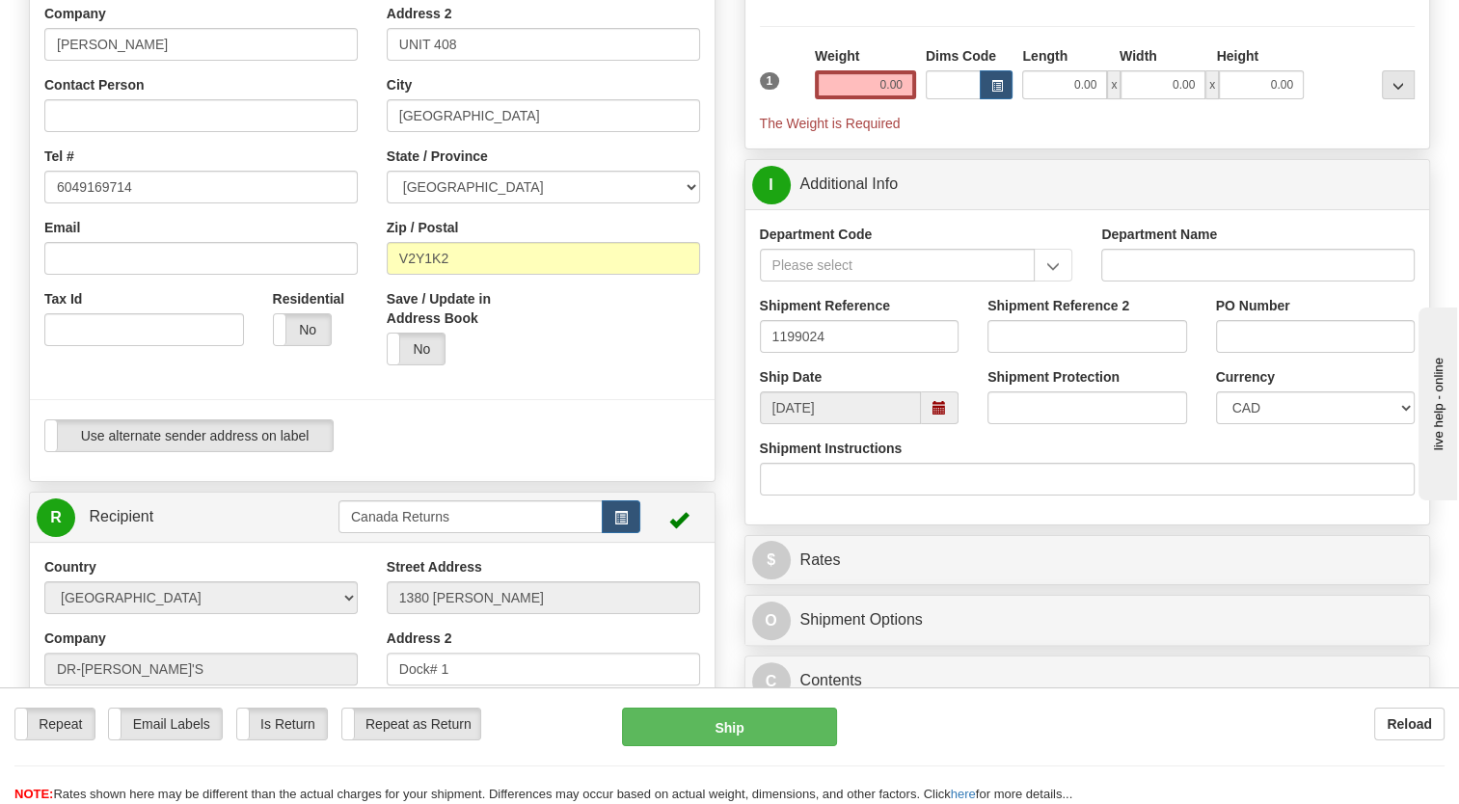
click at [959, 424] on div "Ship Date 10/01/2025" at bounding box center [860, 396] width 229 height 57
click at [949, 424] on span at bounding box center [940, 408] width 38 height 33
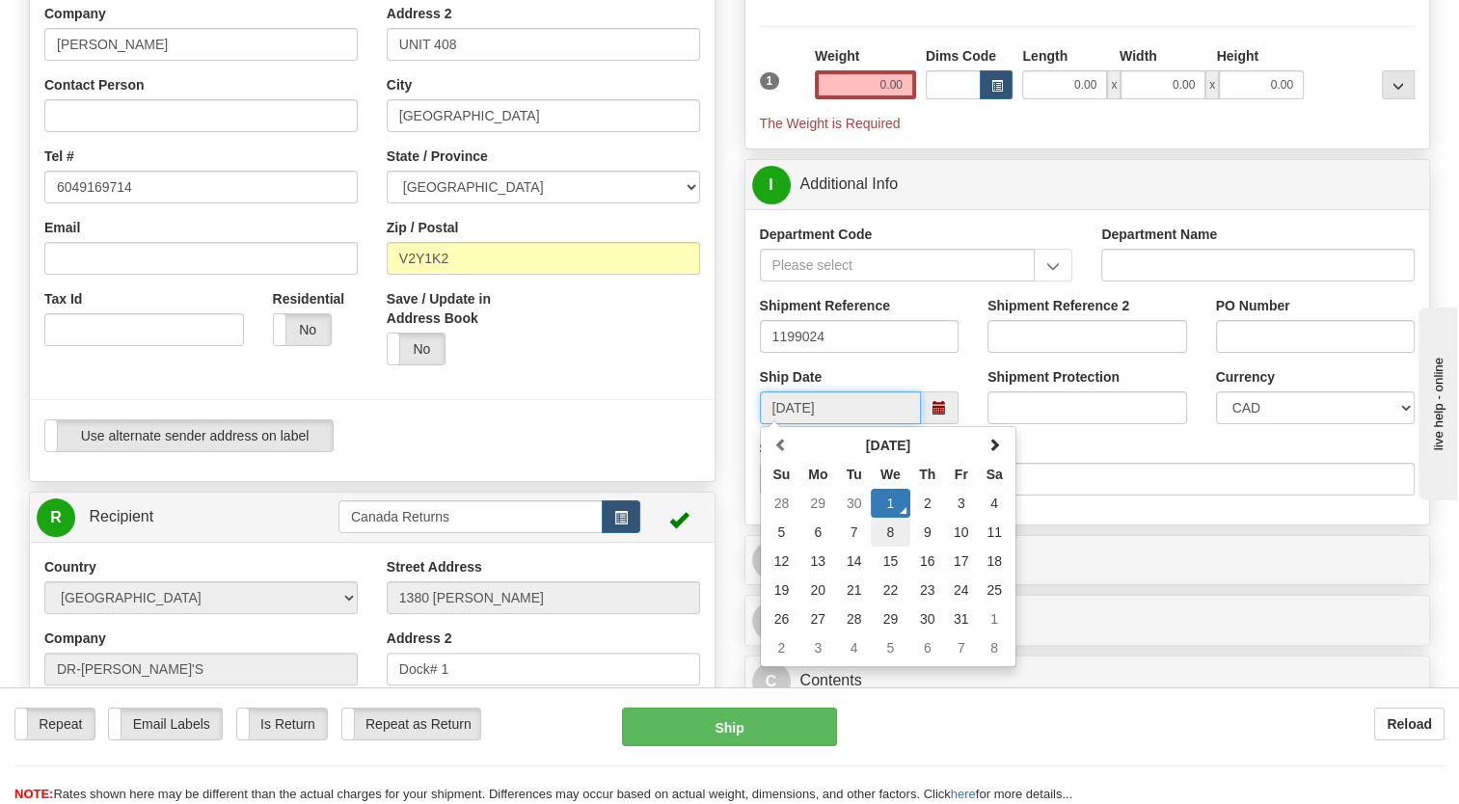
click at [887, 547] on td "8" at bounding box center [891, 532] width 40 height 29
type input "10/08/2025"
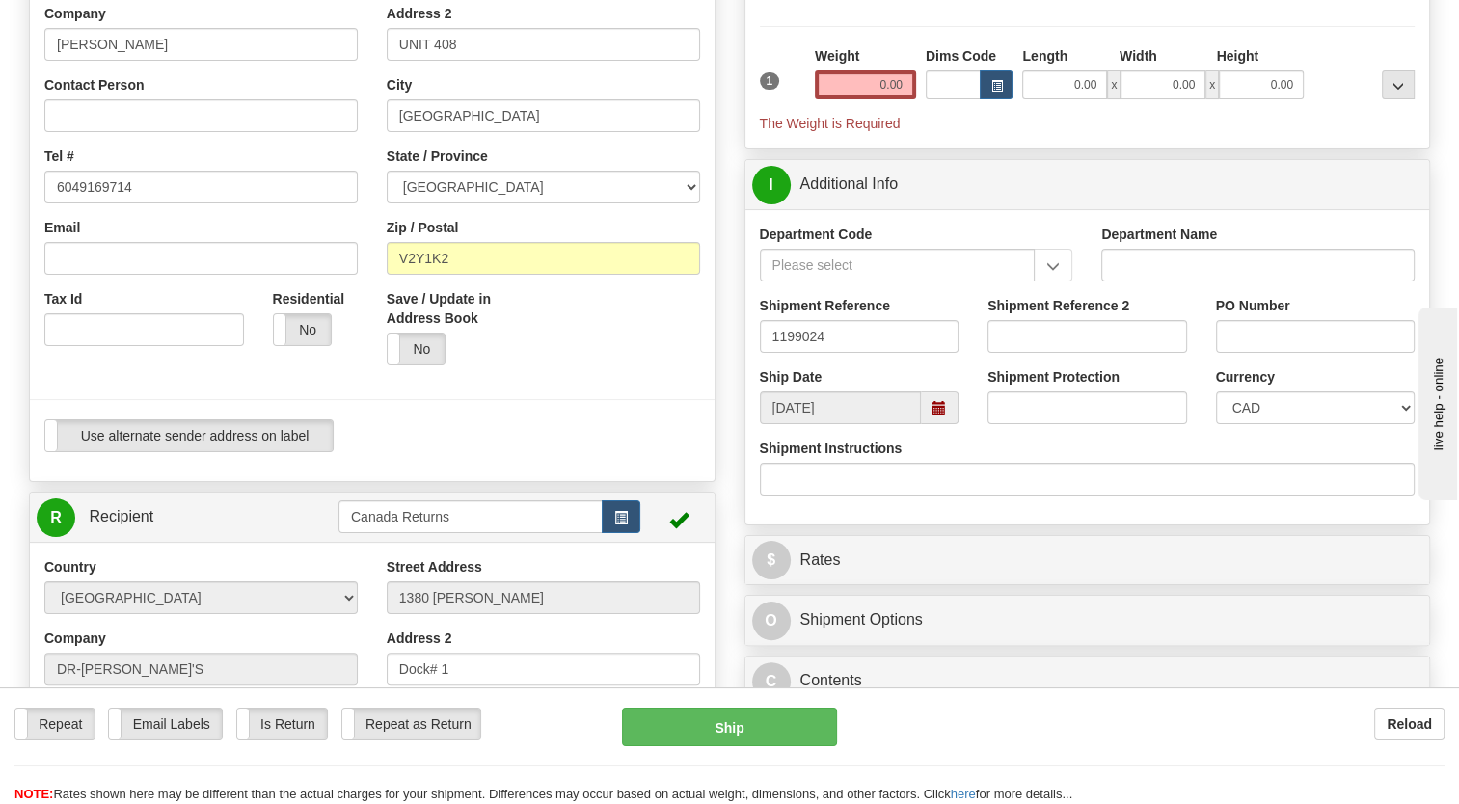
click at [711, 420] on div at bounding box center [372, 400] width 714 height 40
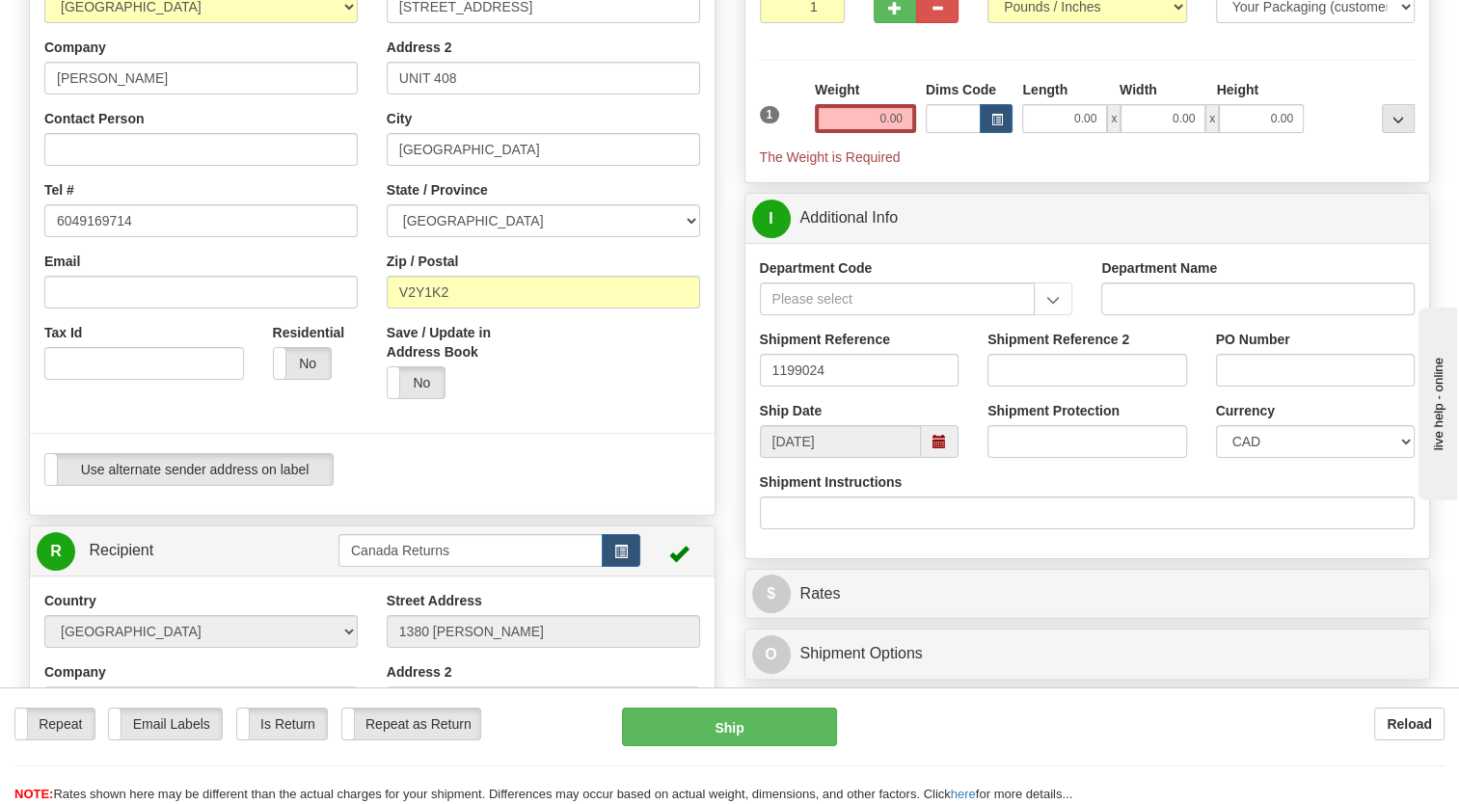
scroll to position [193, 0]
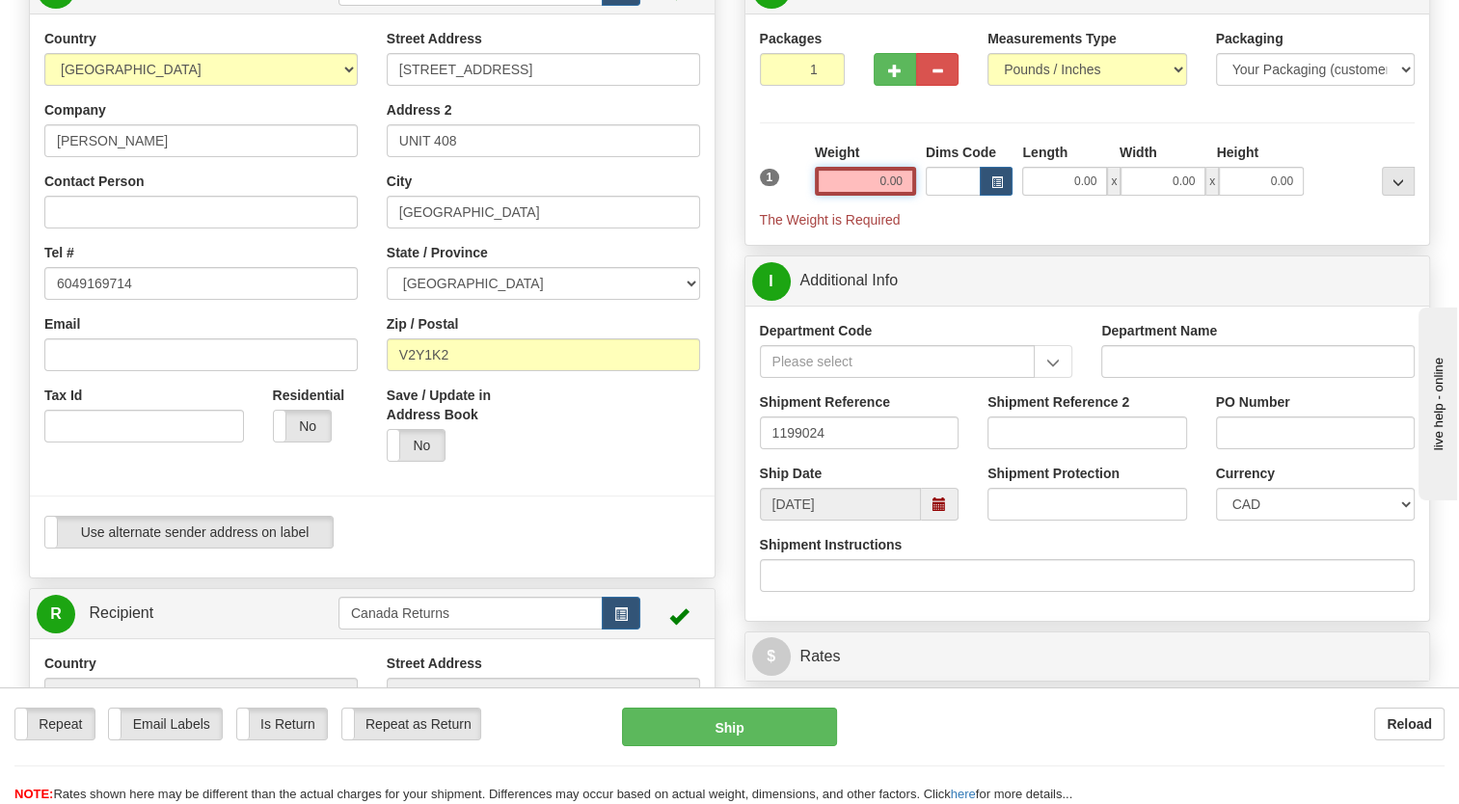
drag, startPoint x: 857, startPoint y: 231, endPoint x: 800, endPoint y: 182, distance: 74.6
click at [854, 196] on input "0.00" at bounding box center [865, 181] width 101 height 29
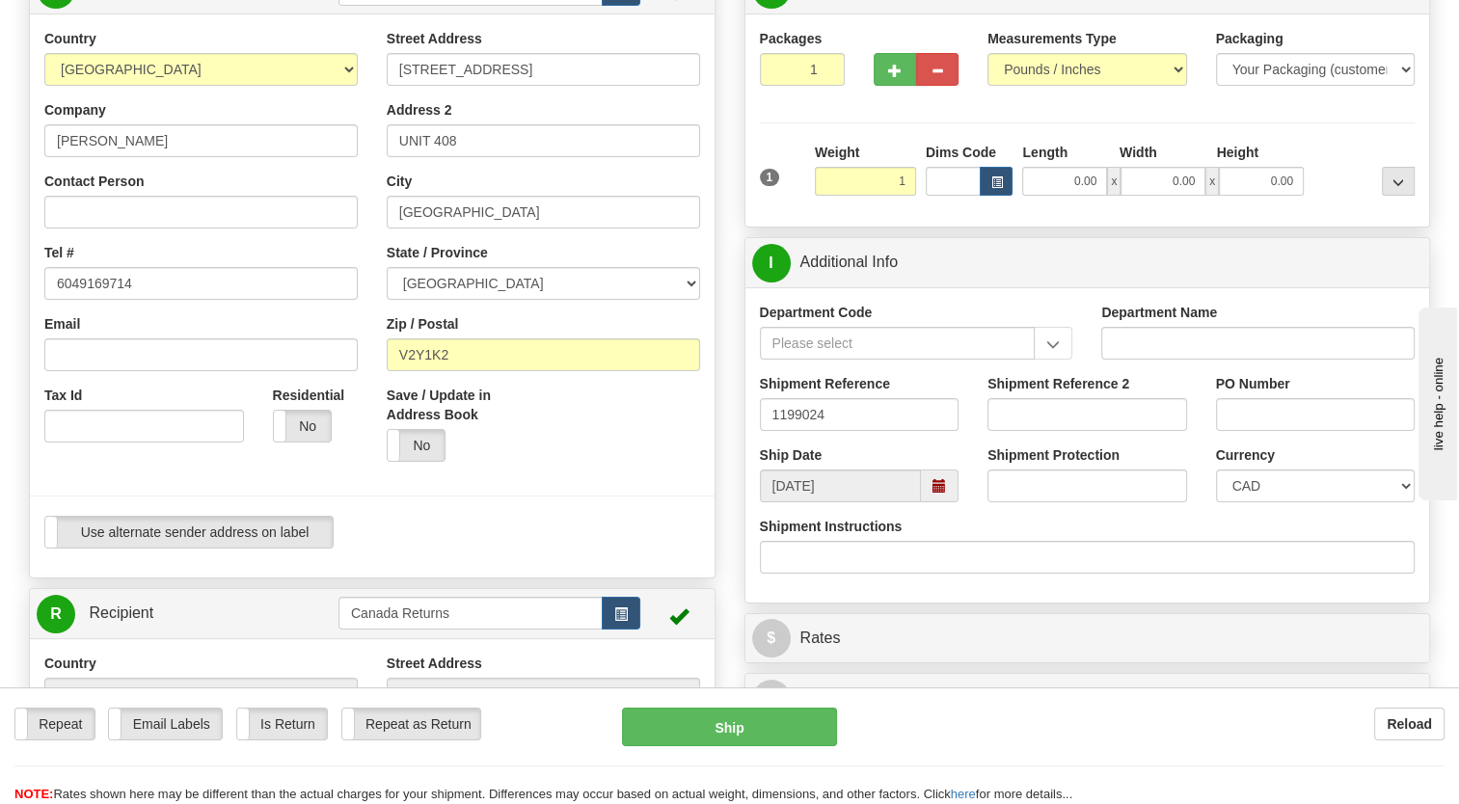
type input "1.00"
click at [795, 179] on div "Packages 1 1 Measurements Type" at bounding box center [1088, 120] width 656 height 183
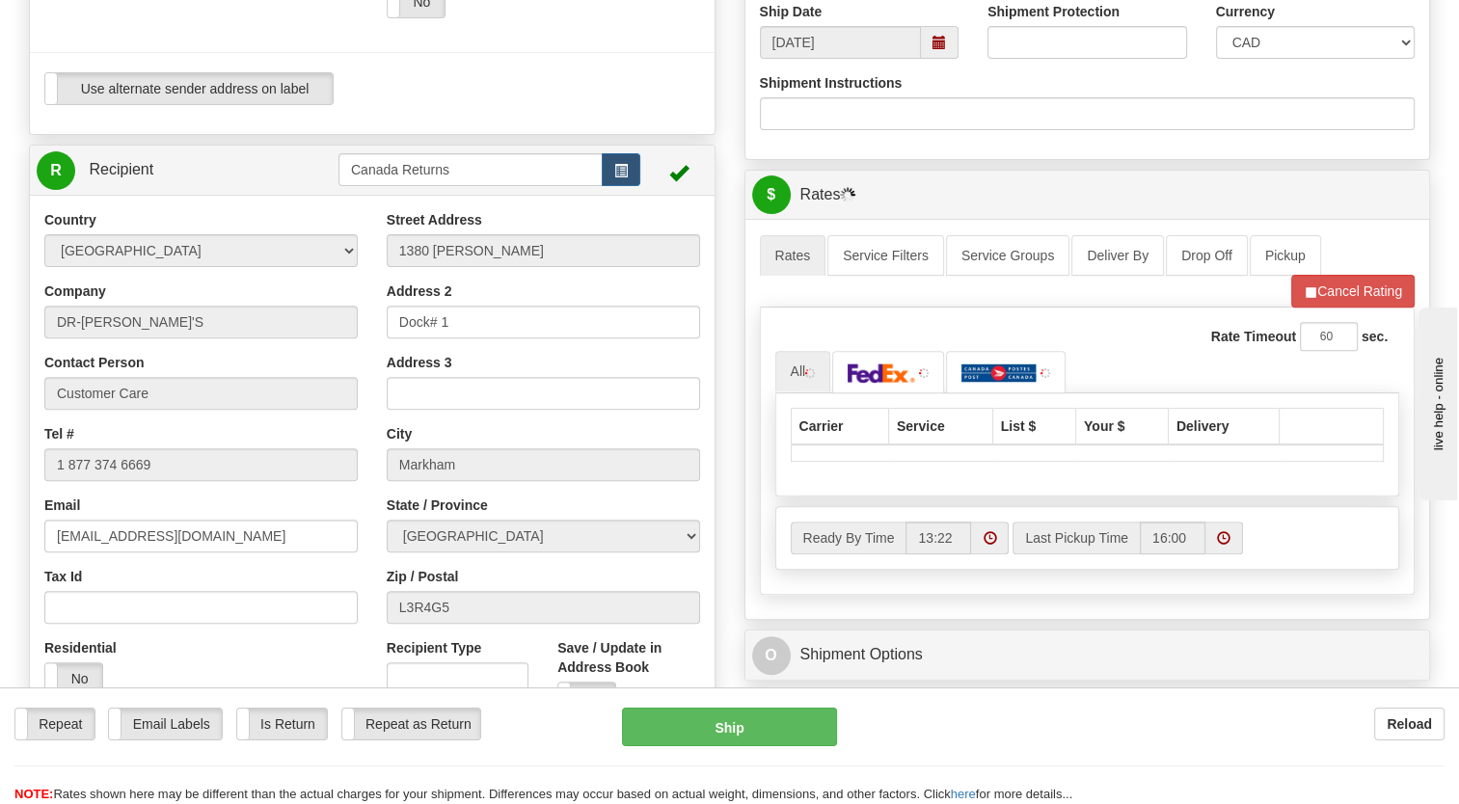
scroll to position [772, 0]
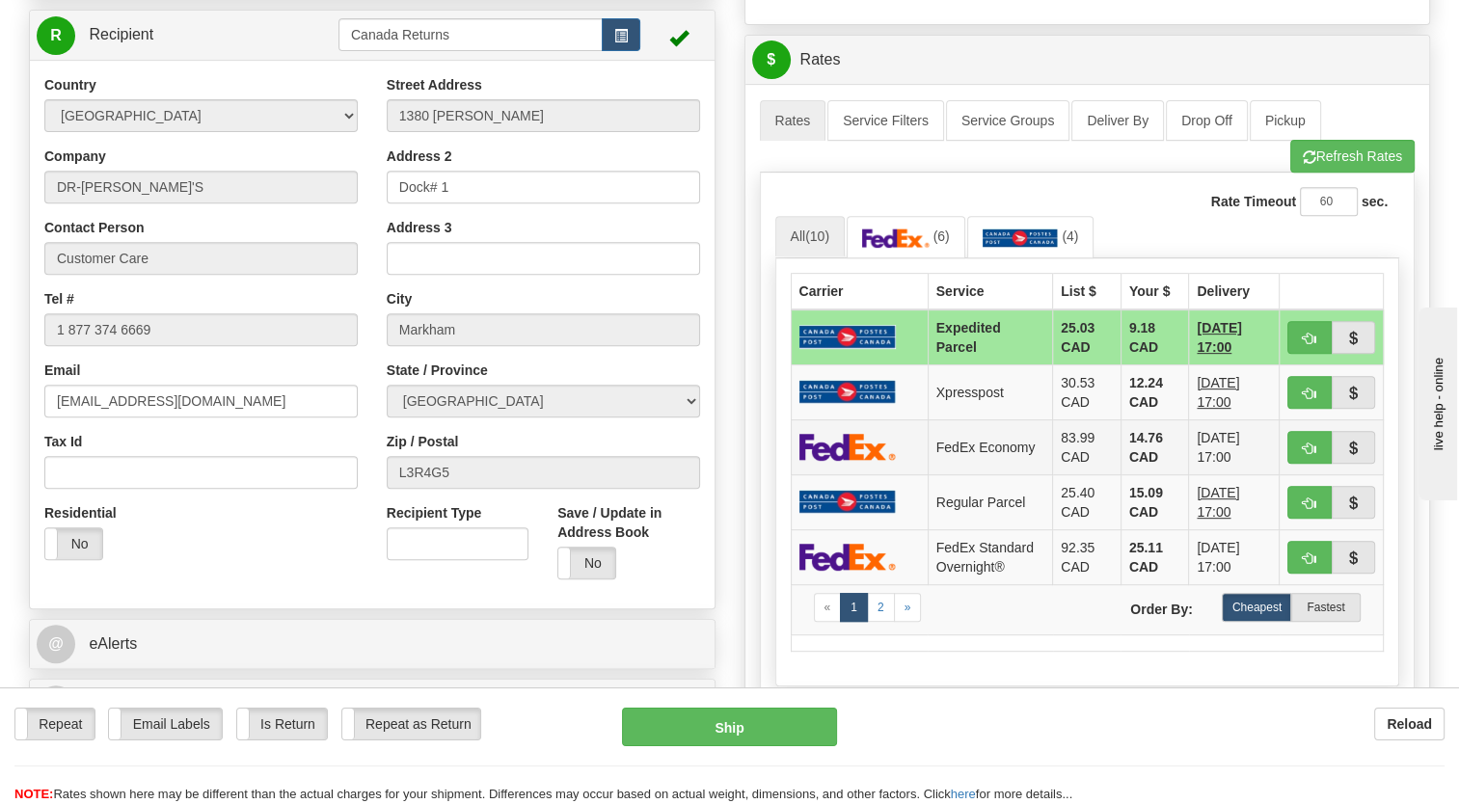
click at [934, 475] on td "FedEx Economy" at bounding box center [990, 447] width 125 height 55
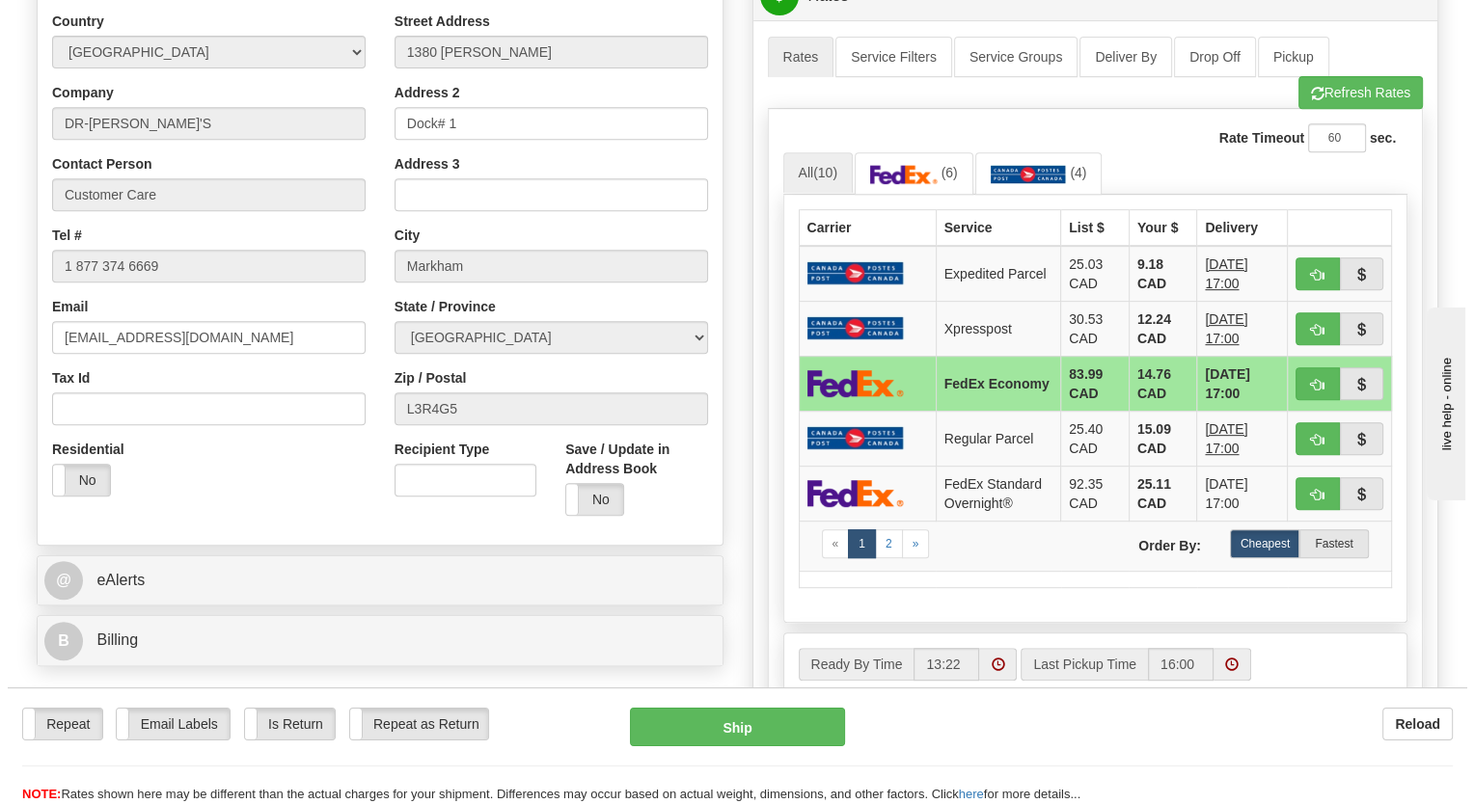
scroll to position [868, 0]
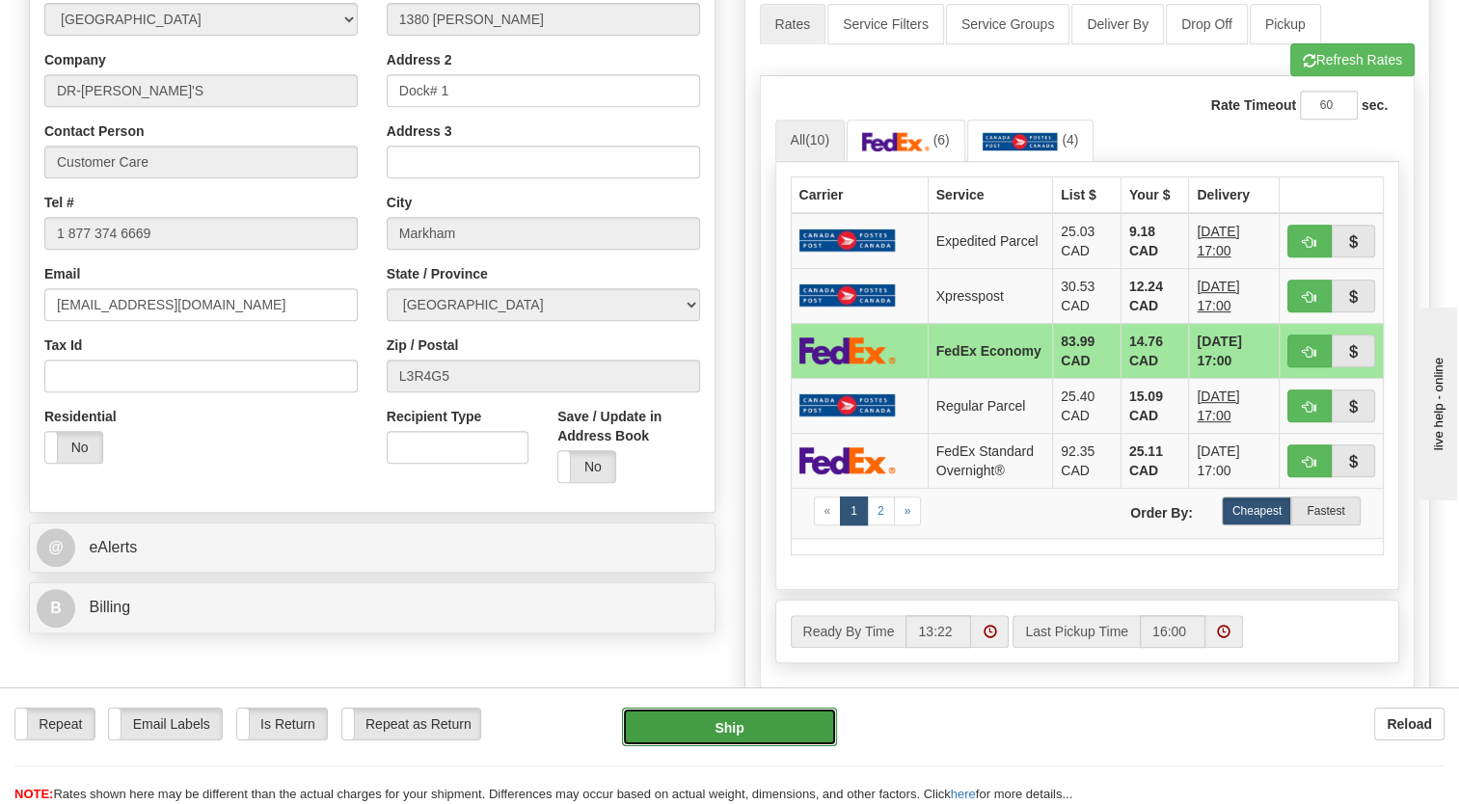
click at [772, 735] on button "Ship" at bounding box center [729, 727] width 214 height 39
type input "20"
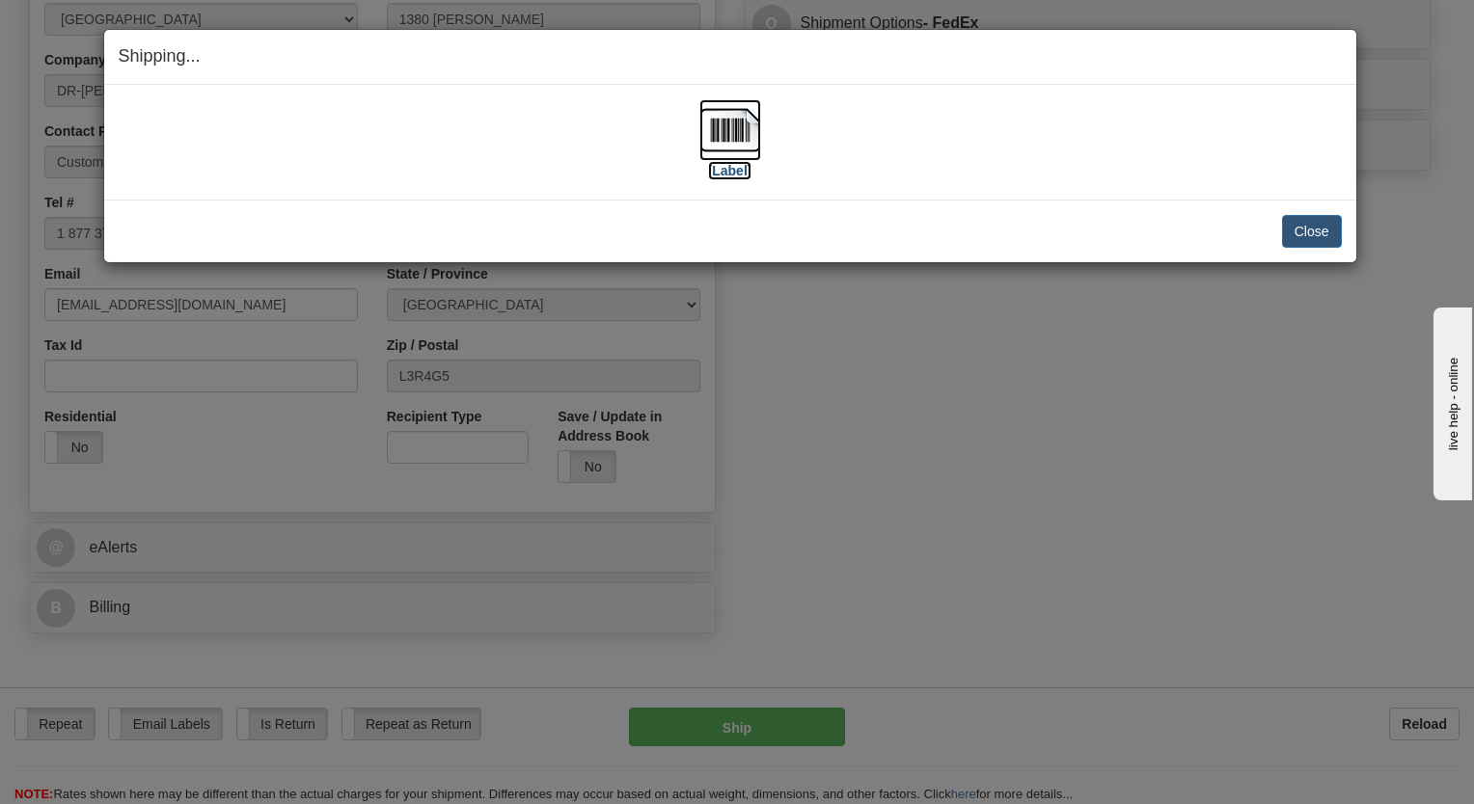
click at [730, 129] on img at bounding box center [730, 130] width 62 height 62
